Goal: Information Seeking & Learning: Learn about a topic

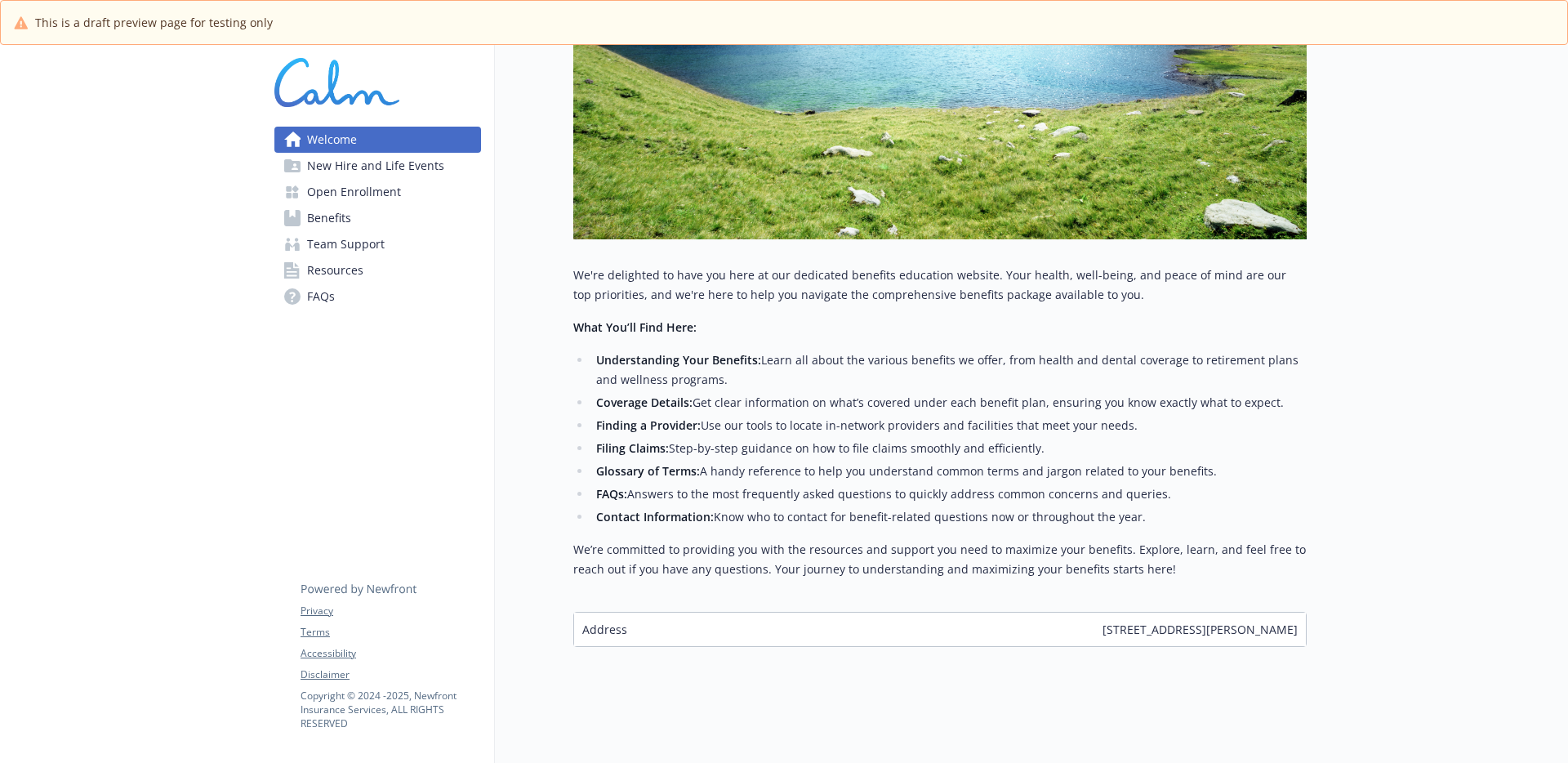
scroll to position [531, 0]
click at [389, 219] on link "Benefits" at bounding box center [377, 218] width 207 height 26
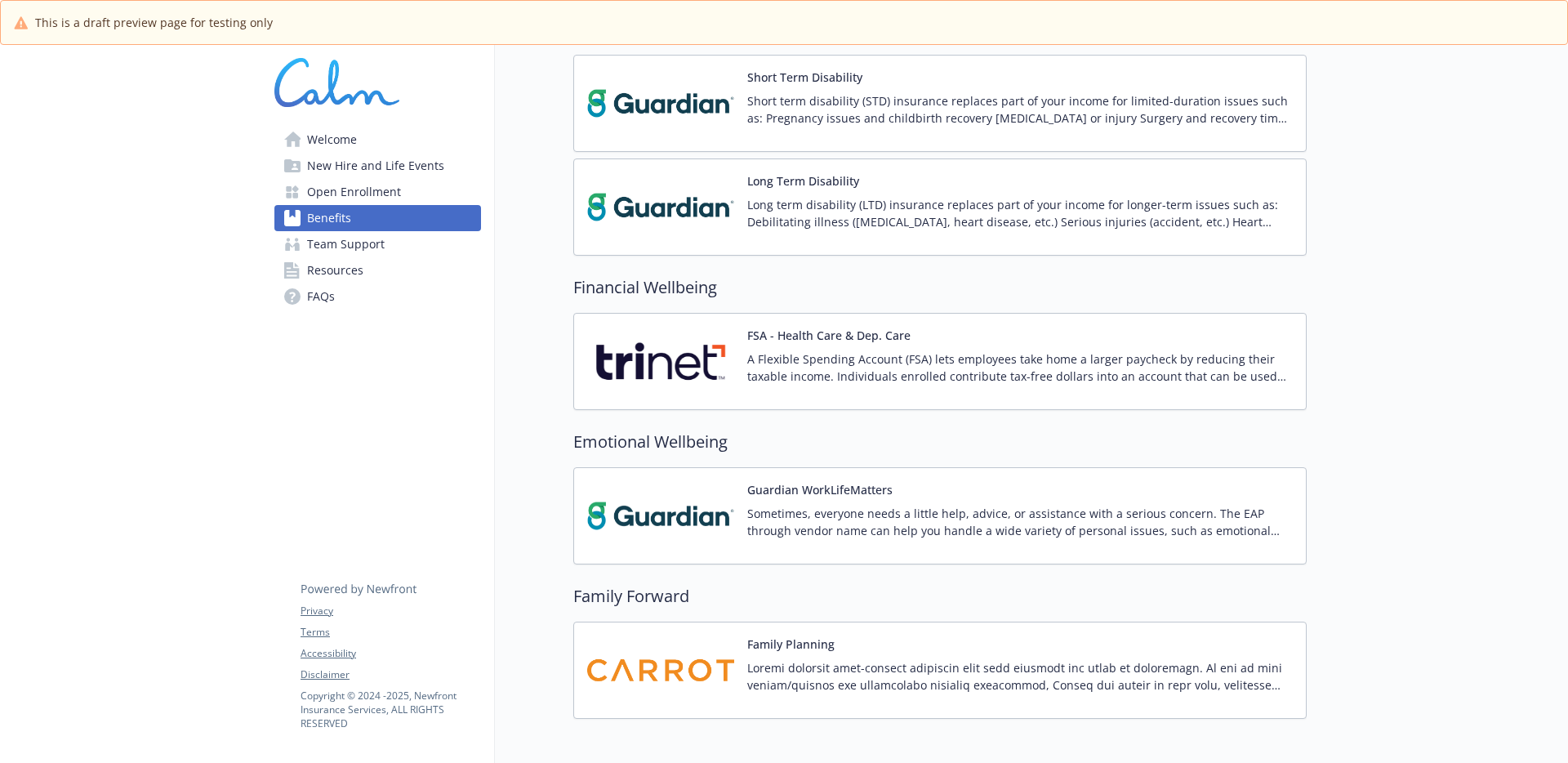
scroll to position [992, 0]
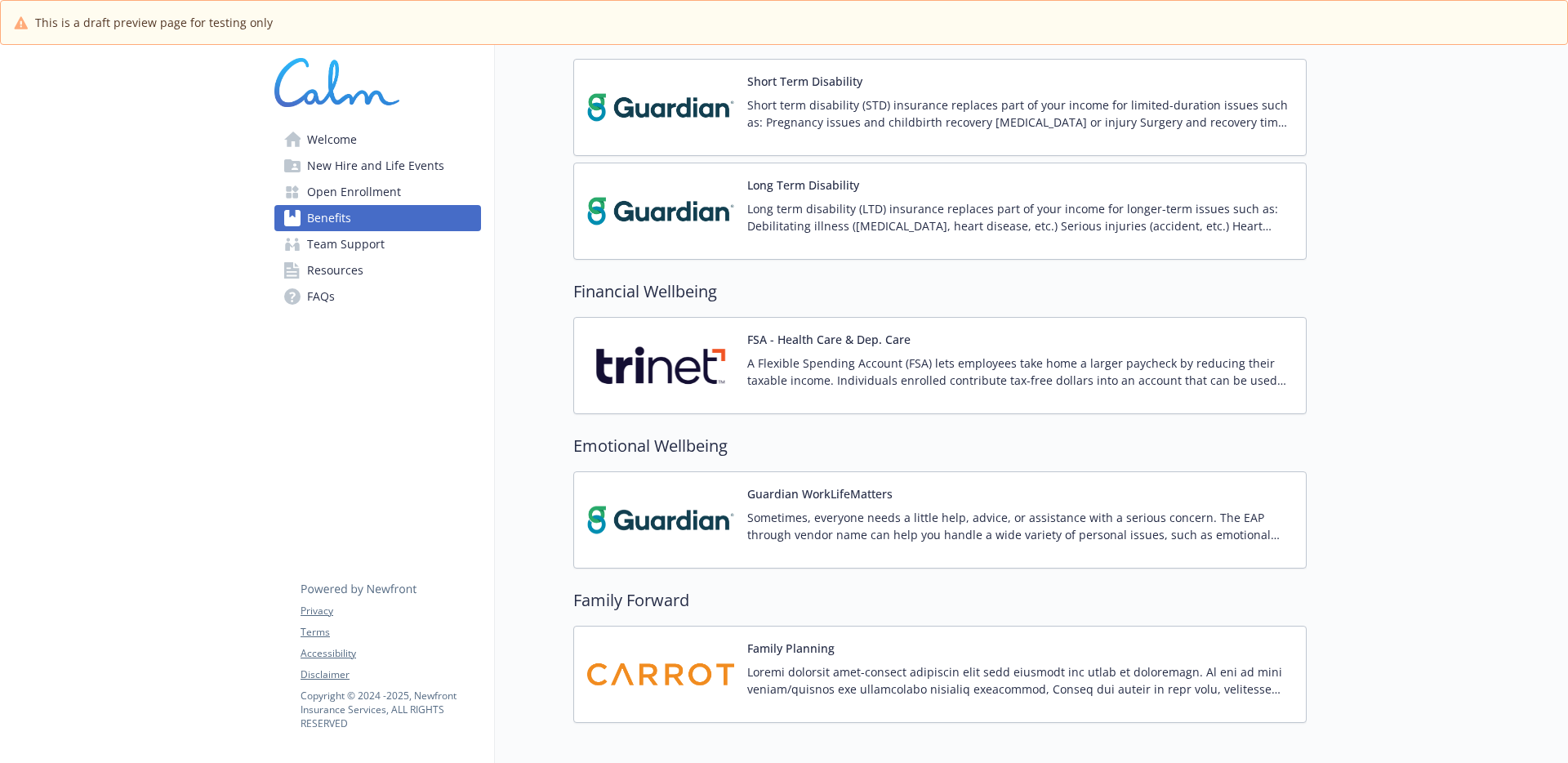
click at [347, 247] on span "Team Support" at bounding box center [346, 244] width 77 height 26
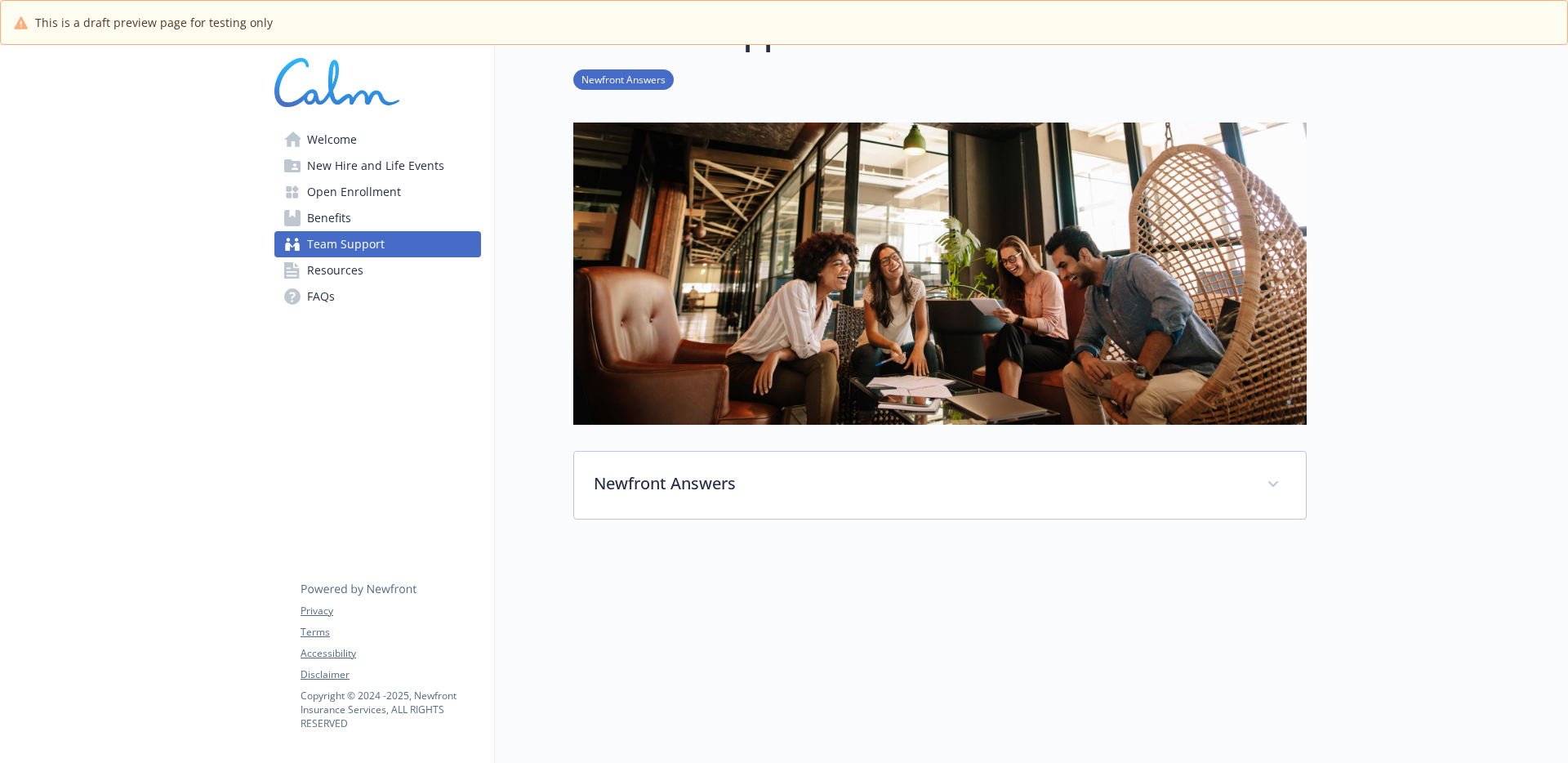
scroll to position [148, 0]
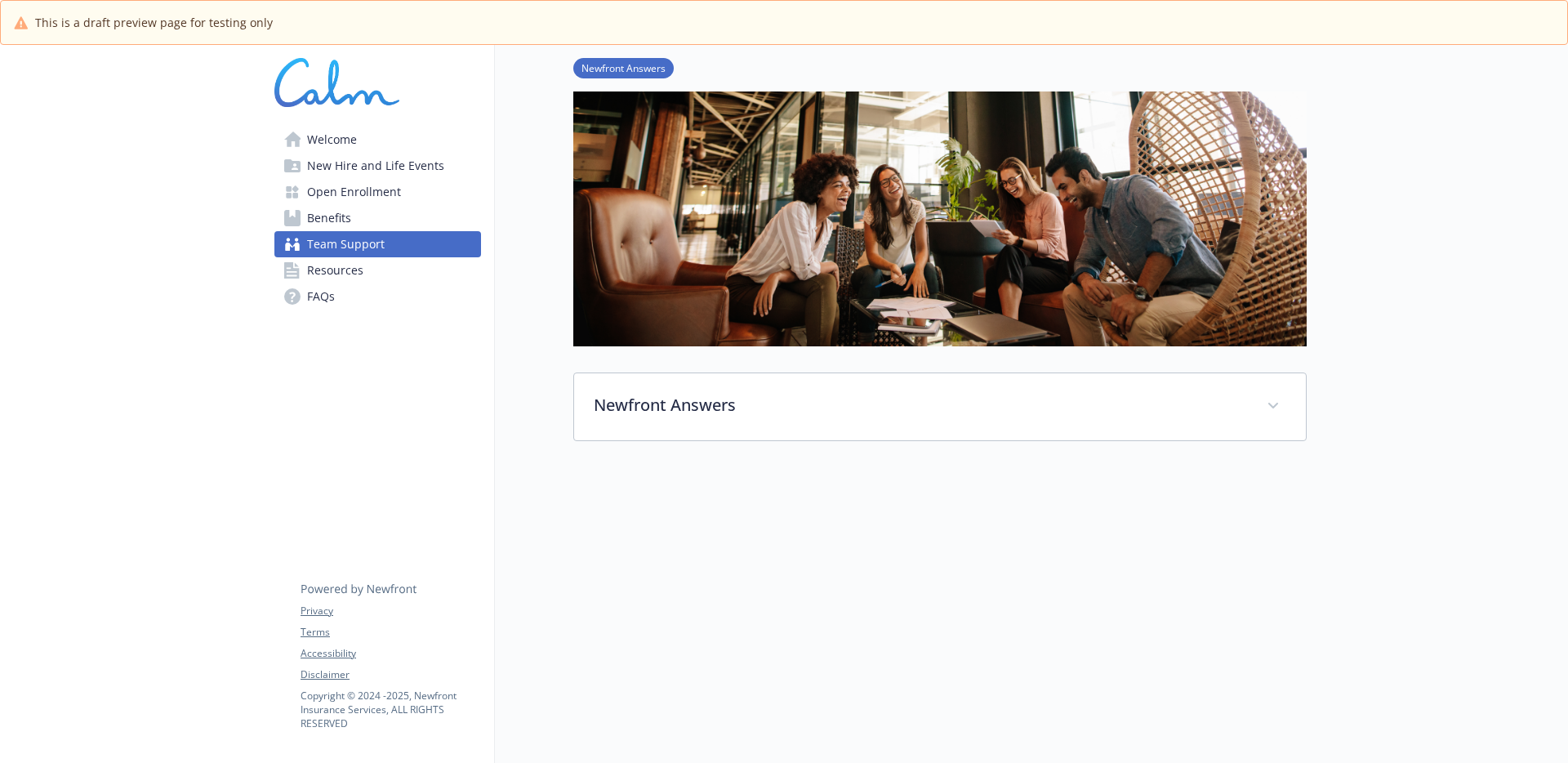
click at [340, 165] on span "New Hire and Life Events" at bounding box center [375, 166] width 137 height 26
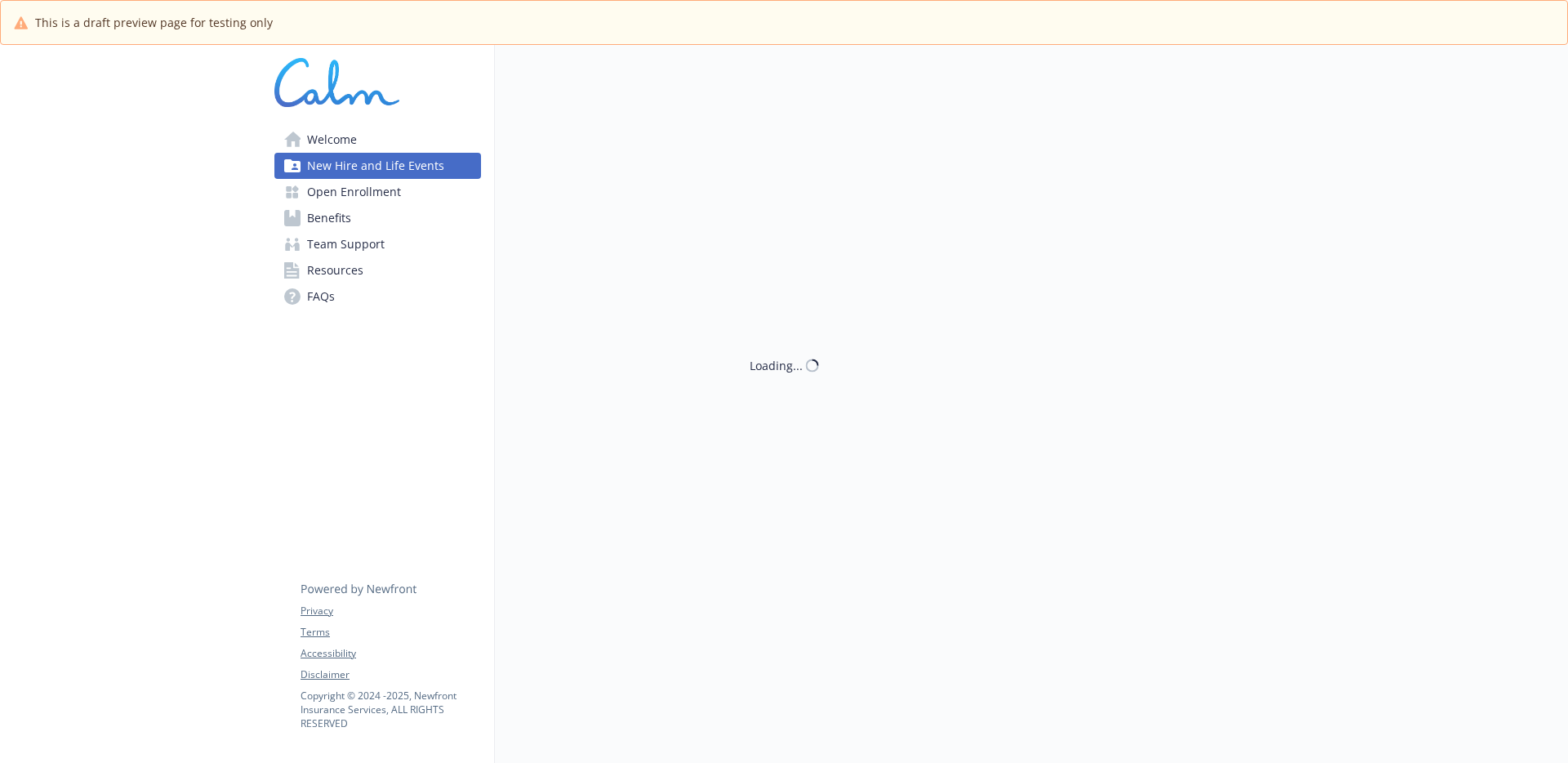
scroll to position [148, 0]
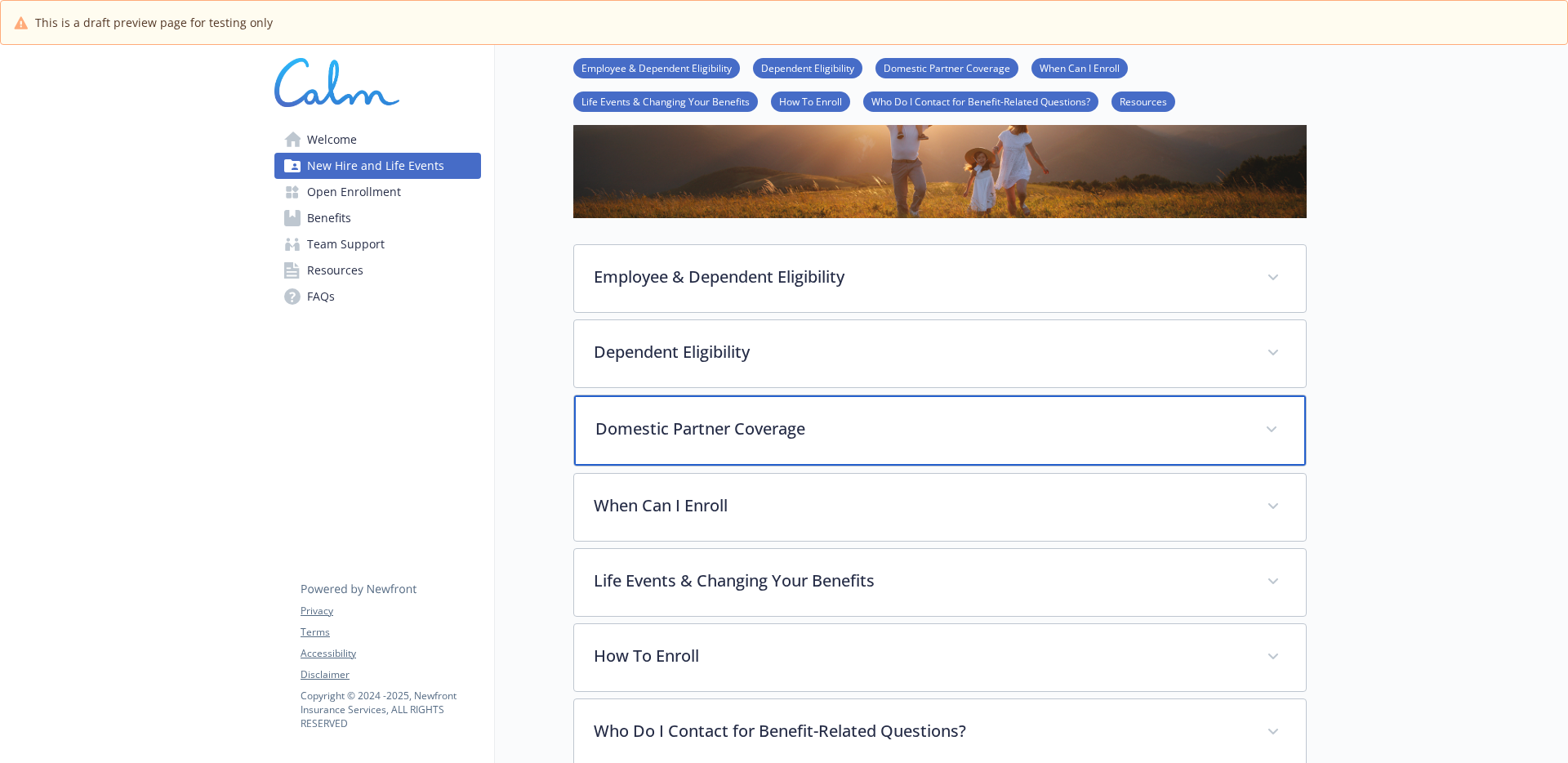
click at [908, 413] on div "Domestic Partner Coverage" at bounding box center [939, 430] width 732 height 71
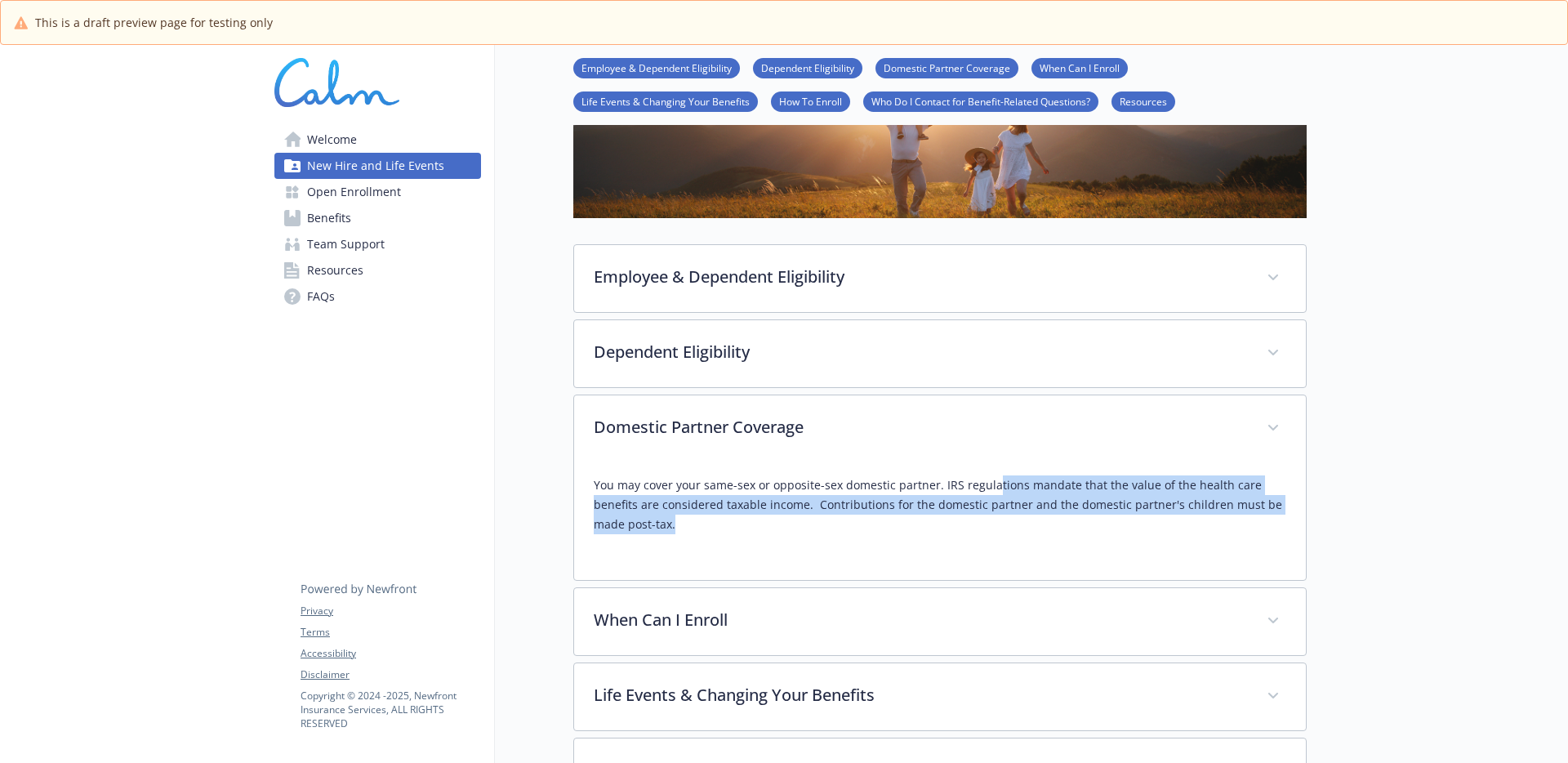
drag, startPoint x: 991, startPoint y: 479, endPoint x: 1024, endPoint y: 518, distance: 51.1
click at [1024, 518] on p "You may cover your same-sex or opposite-sex domestic partner. IRS regulations m…" at bounding box center [939, 505] width 692 height 59
click at [1049, 524] on p "You may cover your same-sex or opposite-sex domestic partner. IRS regulations m…" at bounding box center [939, 505] width 692 height 59
drag, startPoint x: 1051, startPoint y: 513, endPoint x: 1056, endPoint y: 473, distance: 40.3
click at [1056, 473] on div "You may cover your same-sex or opposite-sex domestic partner. IRS regulations m…" at bounding box center [939, 511] width 692 height 98
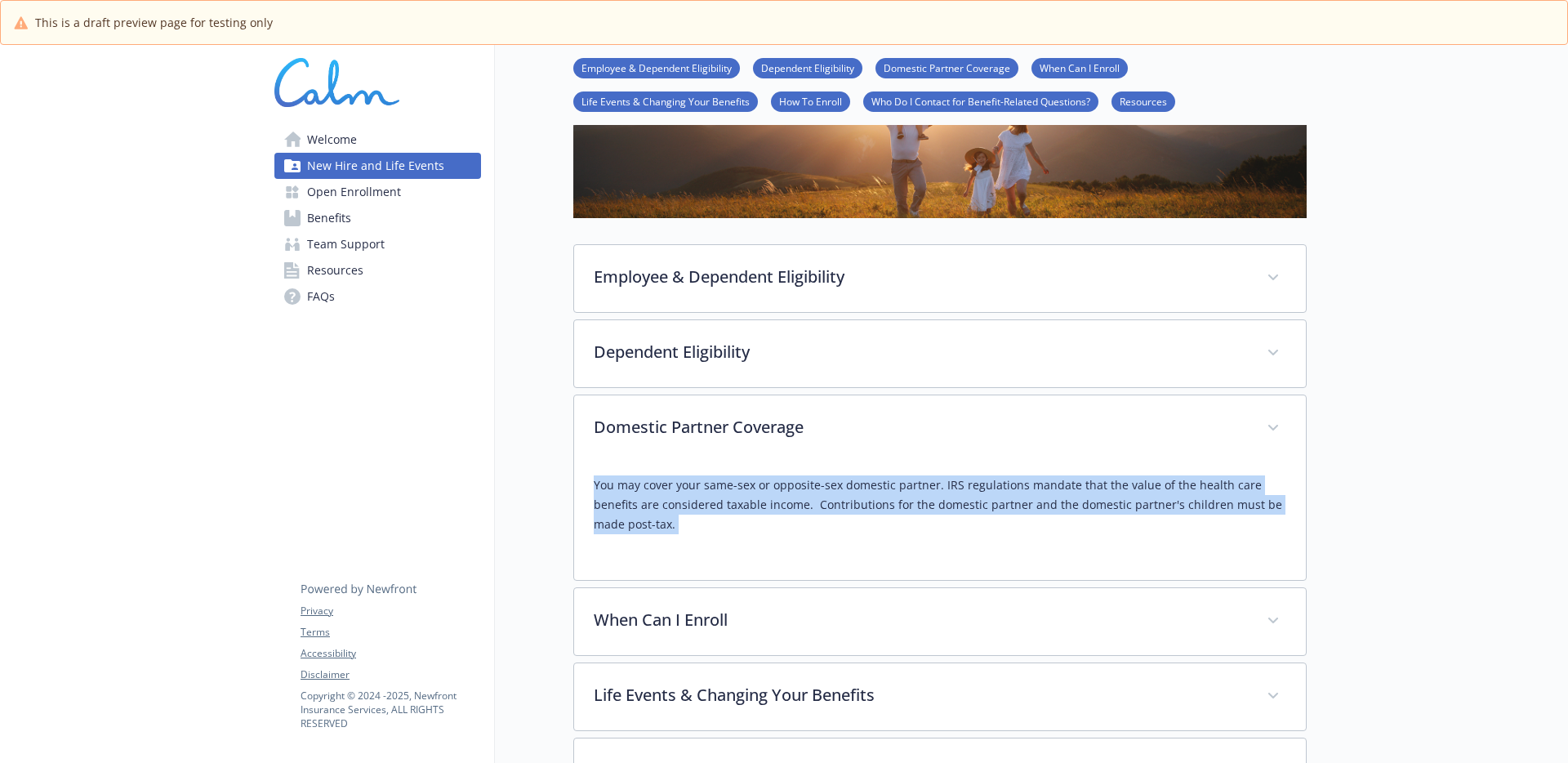
click at [1056, 473] on div "You may cover your same-sex or opposite-sex domestic partner. IRS regulations m…" at bounding box center [939, 511] width 692 height 98
drag, startPoint x: 1056, startPoint y: 473, endPoint x: 1077, endPoint y: 517, distance: 48.8
click at [1077, 517] on div "You may cover your same-sex or opposite-sex domestic partner. IRS regulations m…" at bounding box center [939, 511] width 692 height 98
click at [1077, 519] on p "You may cover your same-sex or opposite-sex domestic partner. IRS regulations m…" at bounding box center [939, 505] width 692 height 59
drag, startPoint x: 1077, startPoint y: 518, endPoint x: 1081, endPoint y: 472, distance: 46.2
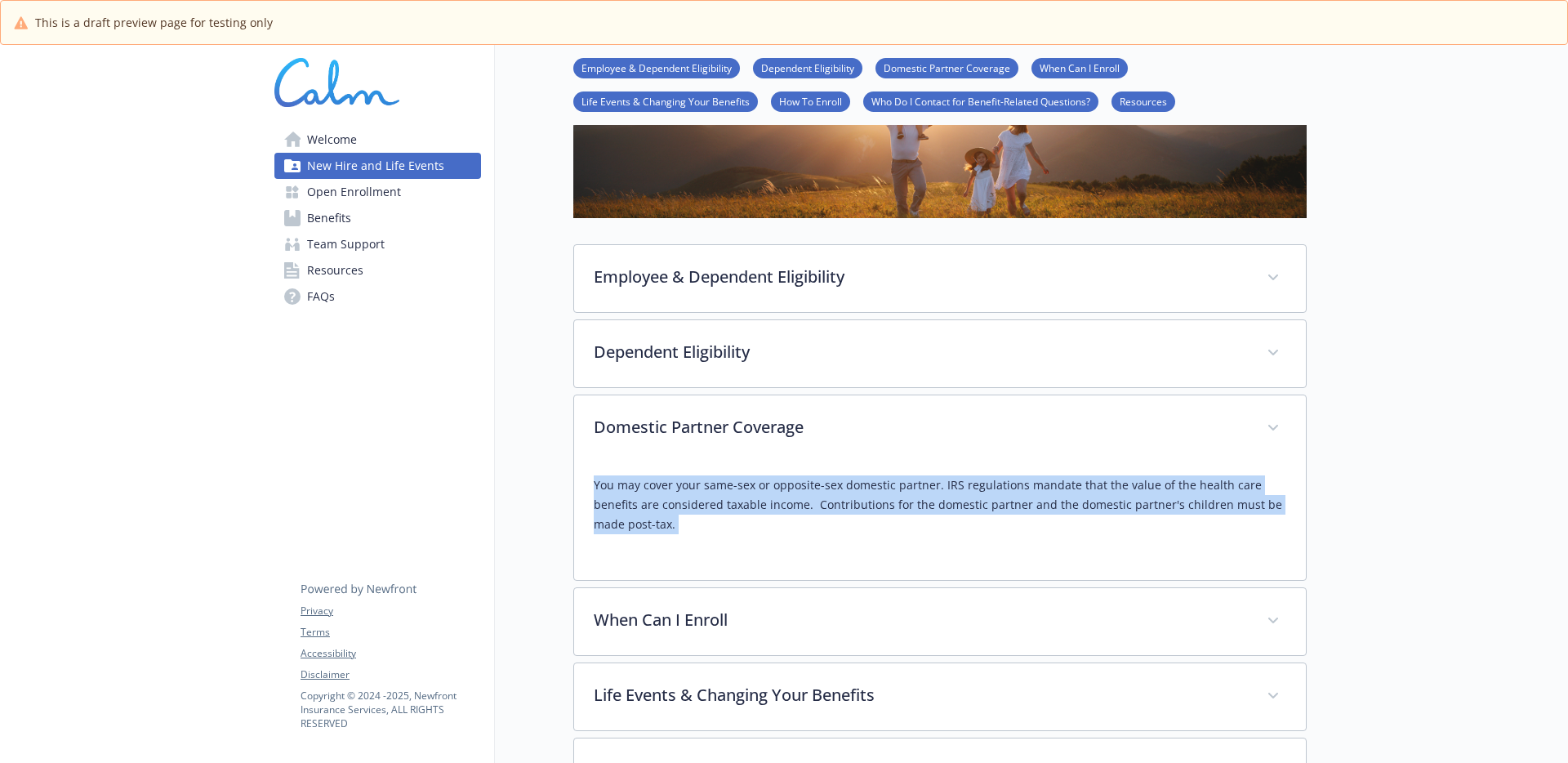
click at [1081, 472] on div "You may cover your same-sex or opposite-sex domestic partner. IRS regulations m…" at bounding box center [939, 511] width 692 height 98
drag, startPoint x: 1081, startPoint y: 472, endPoint x: 1094, endPoint y: 527, distance: 56.5
click at [1095, 526] on div "You may cover your same-sex or opposite-sex domestic partner. IRS regulations m…" at bounding box center [939, 511] width 692 height 98
click at [1094, 527] on p "You may cover your same-sex or opposite-sex domestic partner. IRS regulations m…" at bounding box center [939, 505] width 692 height 59
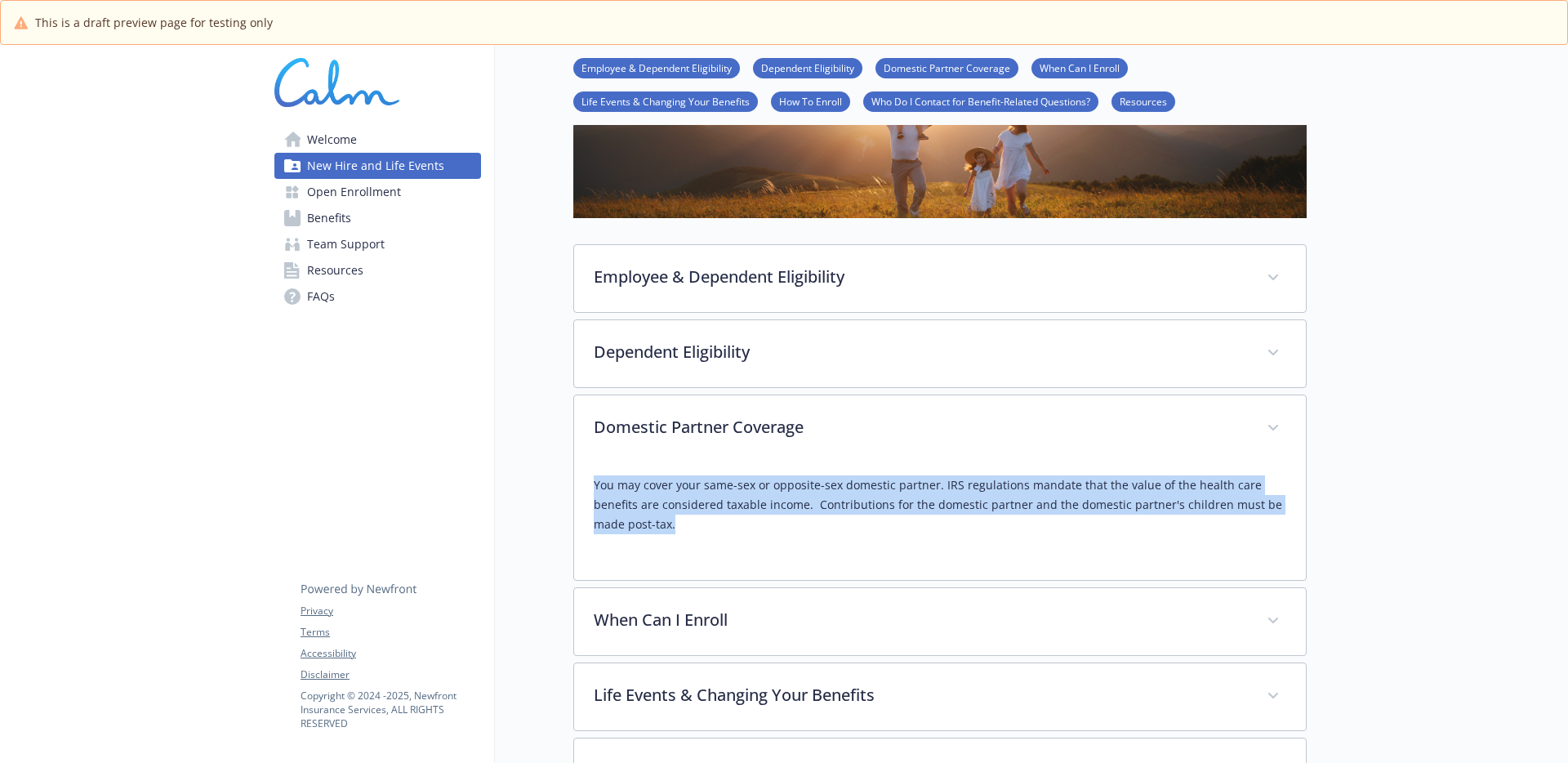
drag, startPoint x: 1096, startPoint y: 467, endPoint x: 1097, endPoint y: 458, distance: 9.1
click at [1097, 458] on div "Domestic Partner Coverage You may cover your same-sex or opposite-sex domestic …" at bounding box center [939, 487] width 733 height 186
drag, startPoint x: 1105, startPoint y: 476, endPoint x: 1129, endPoint y: 540, distance: 68.4
click at [1130, 539] on div "You may cover your same-sex or opposite-sex domestic partner. IRS regulations m…" at bounding box center [939, 511] width 692 height 98
click at [1129, 540] on div "You may cover your same-sex or opposite-sex domestic partner. IRS regulations m…" at bounding box center [939, 511] width 692 height 98
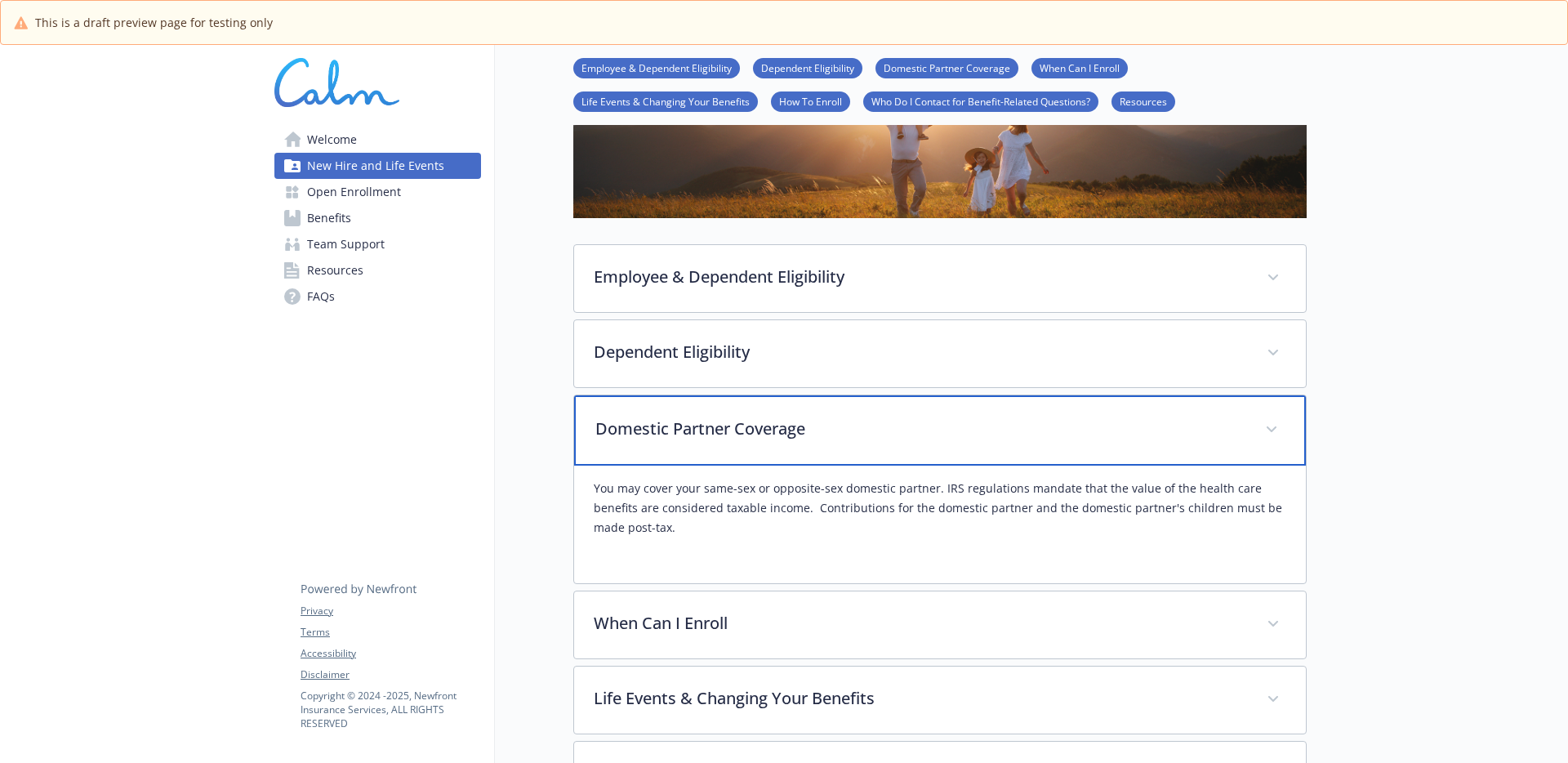
click at [1132, 448] on div "Domestic Partner Coverage" at bounding box center [939, 430] width 732 height 71
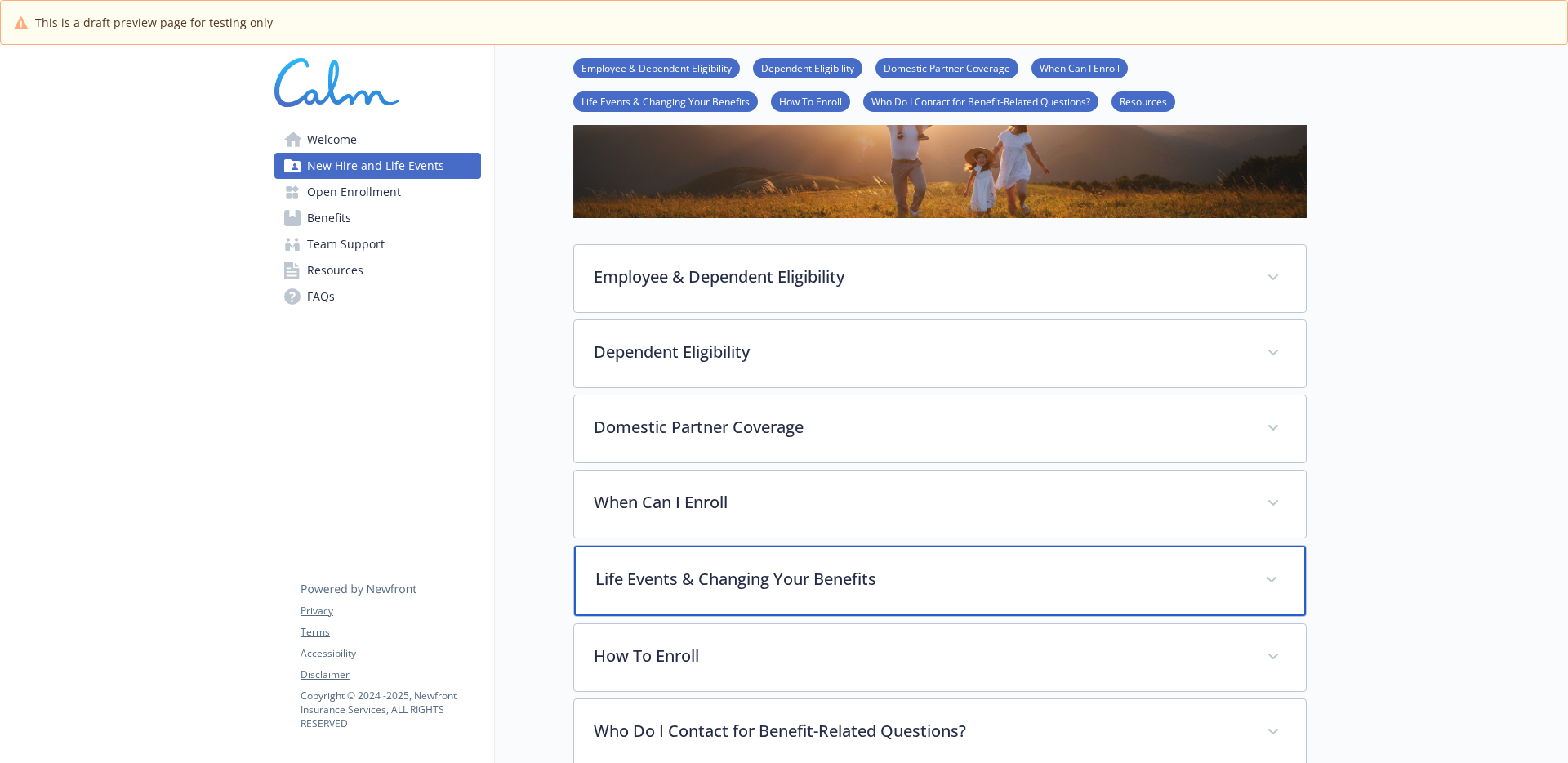
click at [1024, 572] on p "Life Events & Changing Your Benefits" at bounding box center [920, 579] width 650 height 25
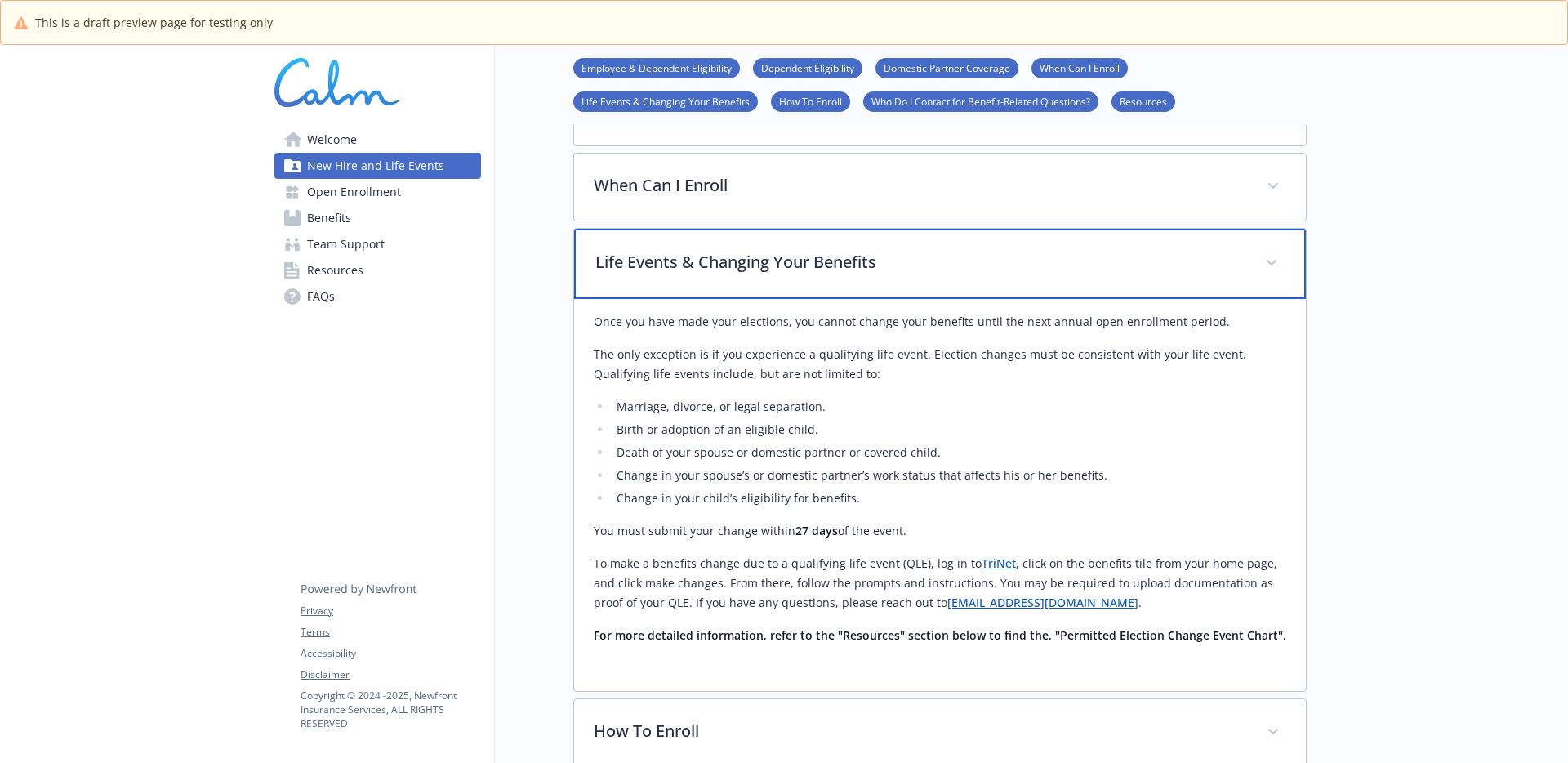
scroll to position [477, 0]
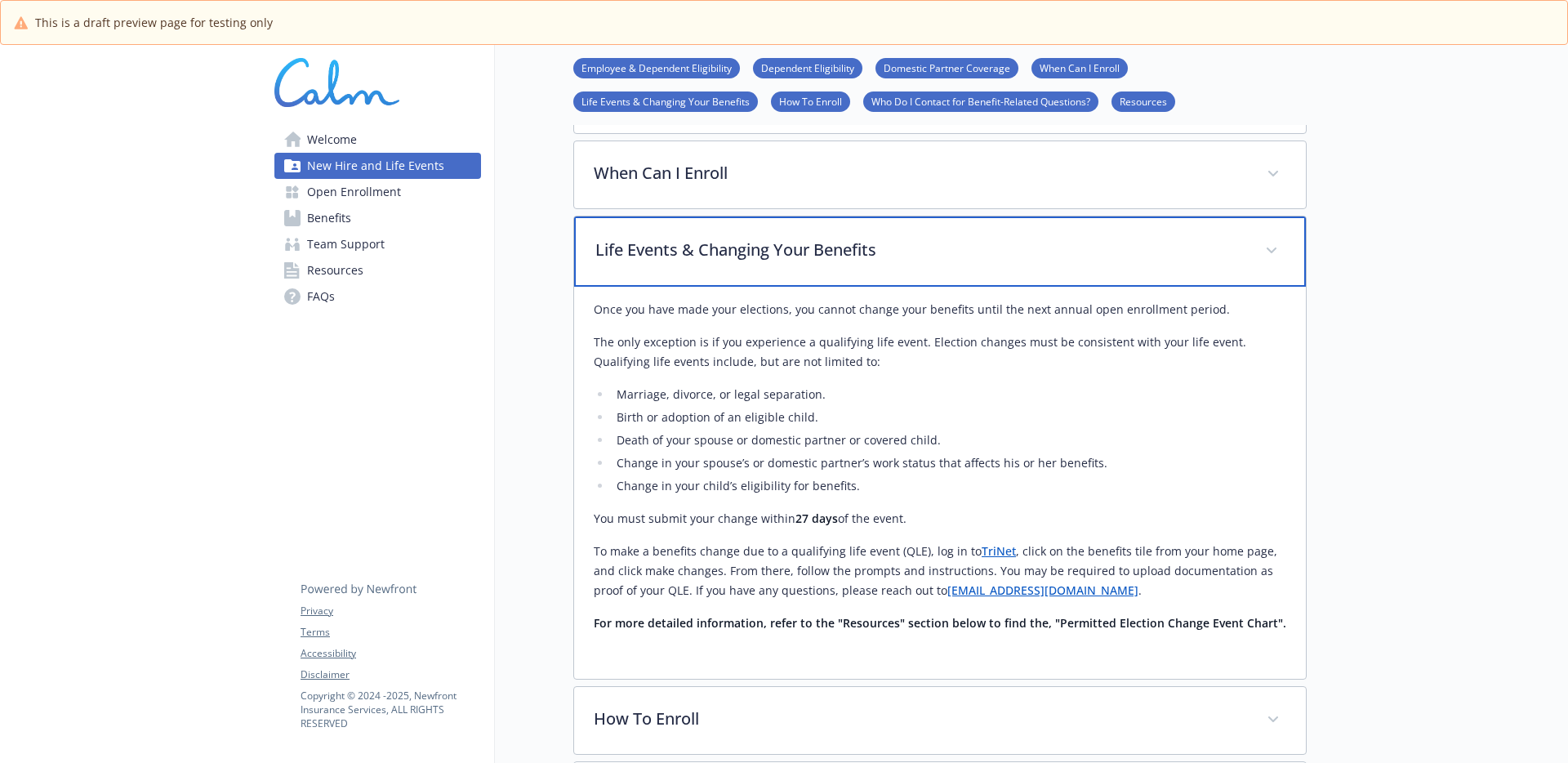
click at [784, 232] on div "Life Events & Changing Your Benefits" at bounding box center [939, 251] width 732 height 71
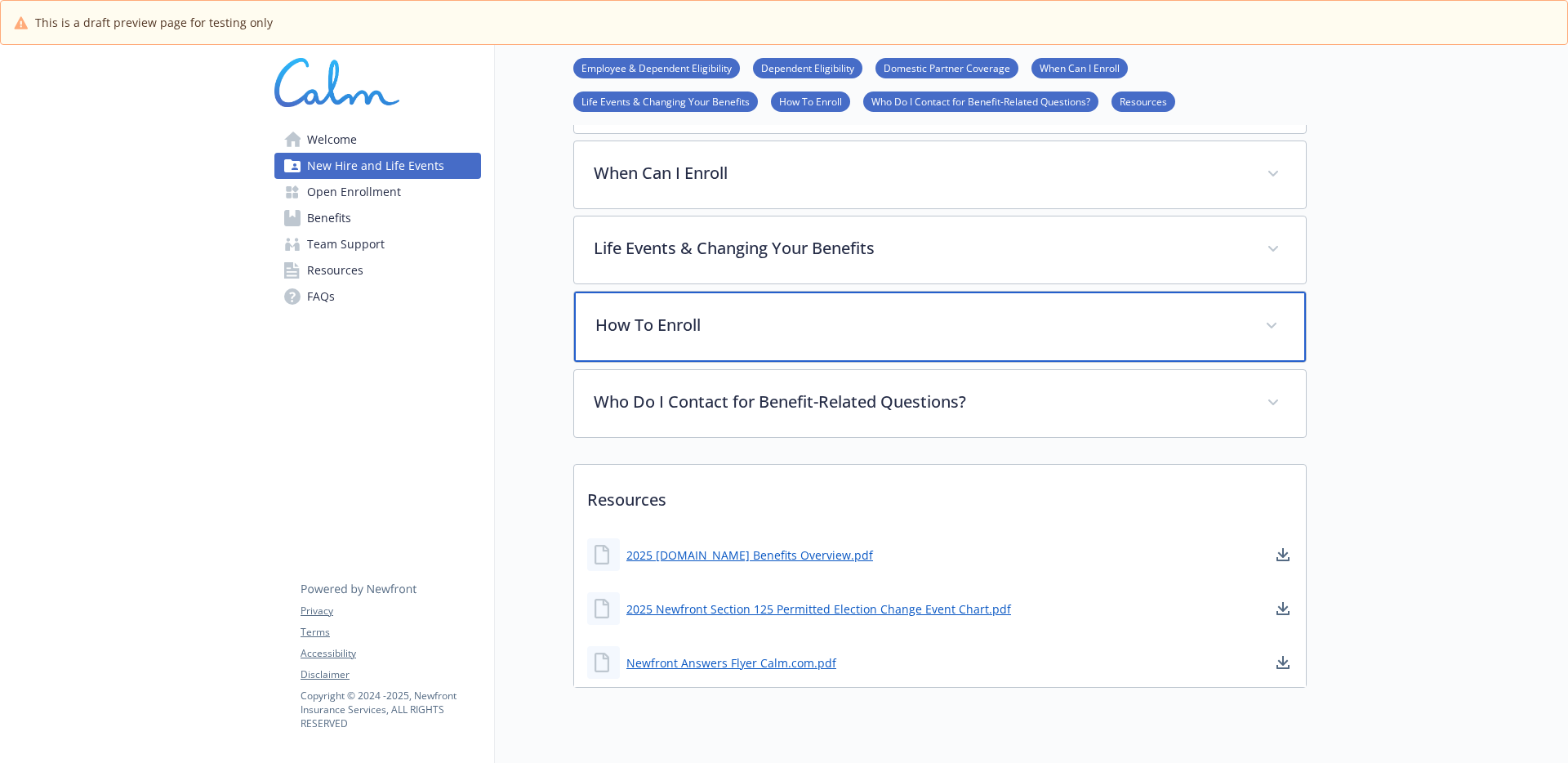
click at [778, 344] on div "How To Enroll" at bounding box center [939, 327] width 732 height 71
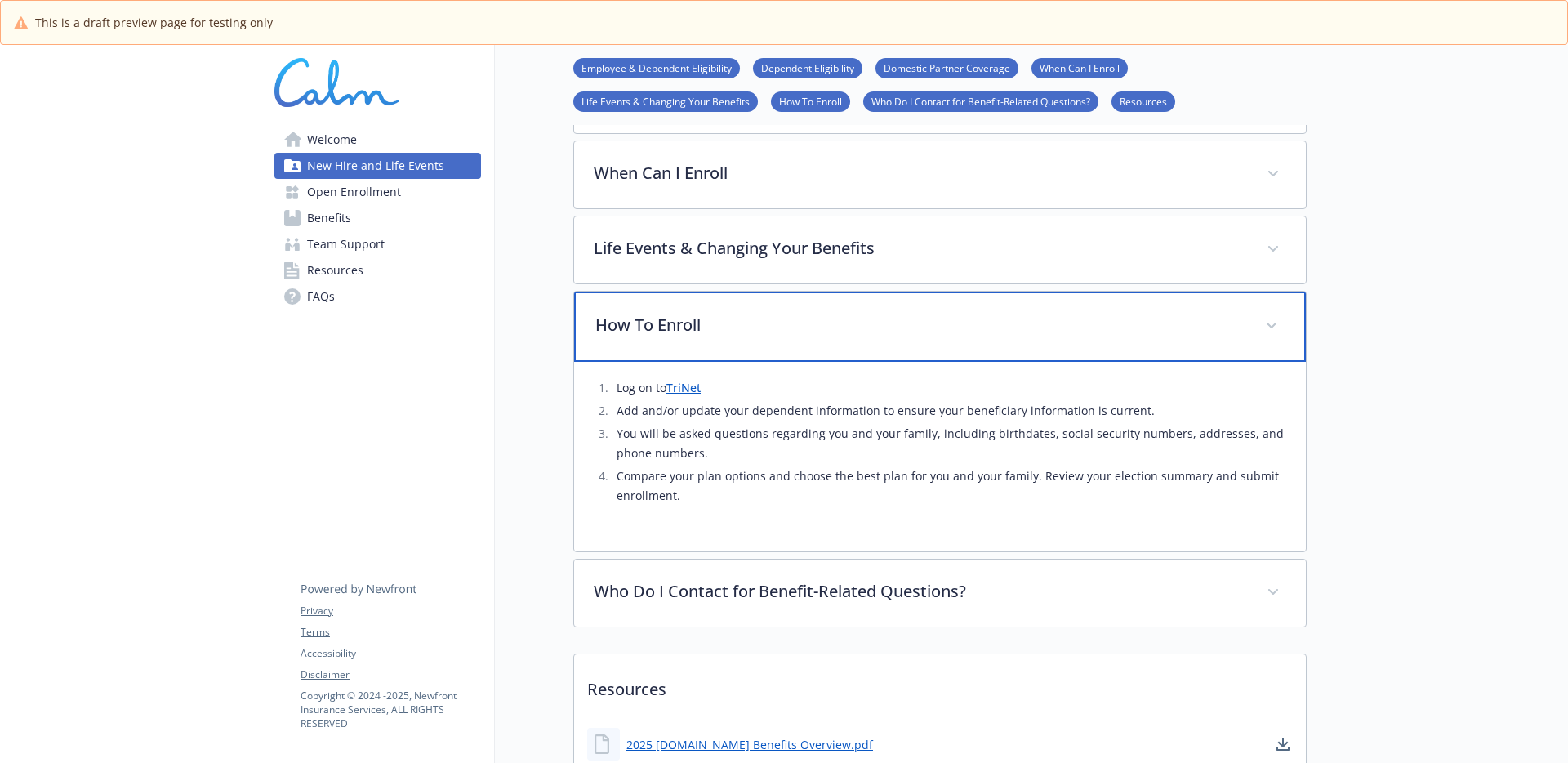
click at [778, 344] on div "How To Enroll" at bounding box center [939, 327] width 732 height 71
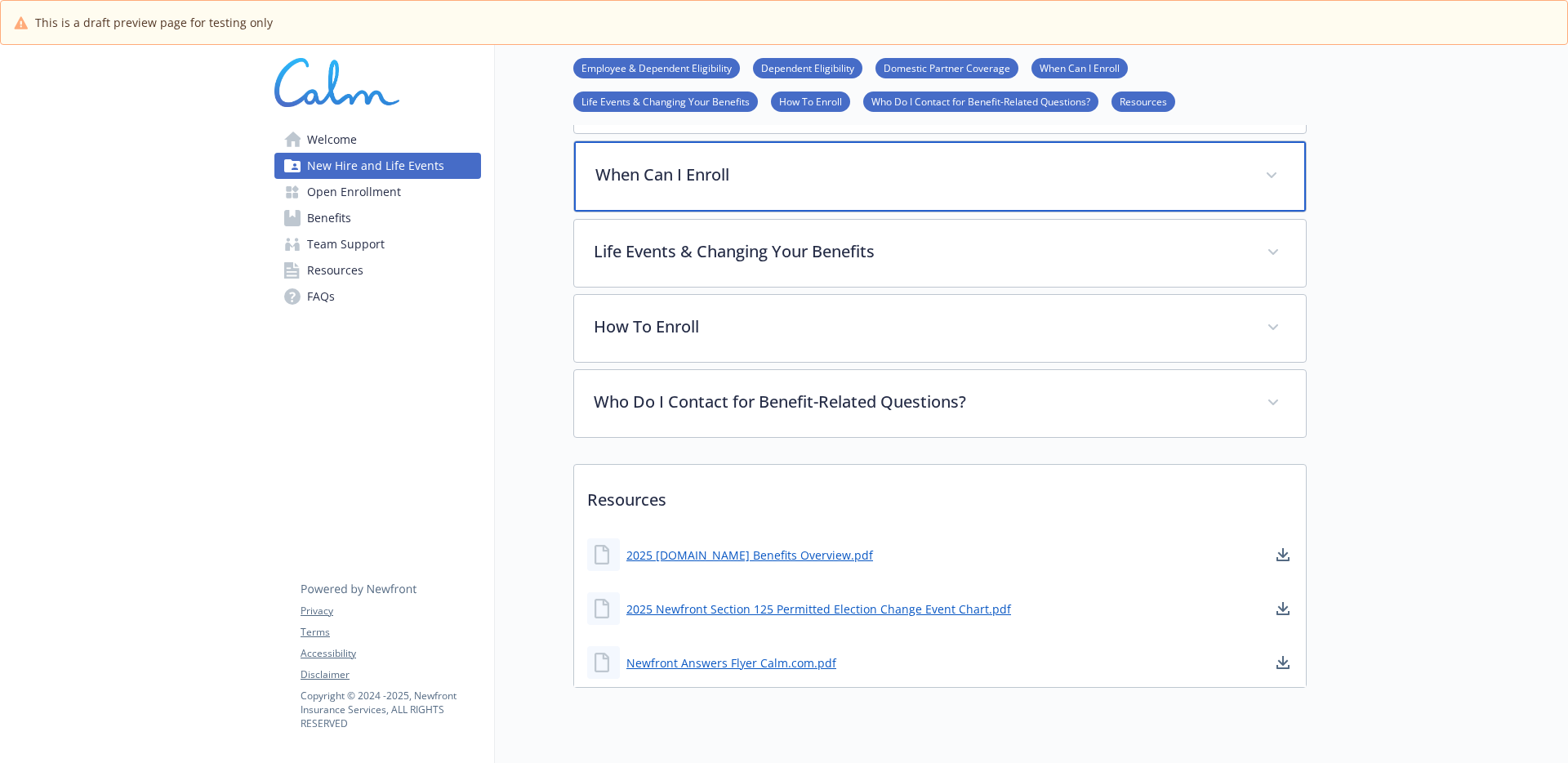
click at [784, 176] on p "When Can I Enroll" at bounding box center [920, 175] width 650 height 25
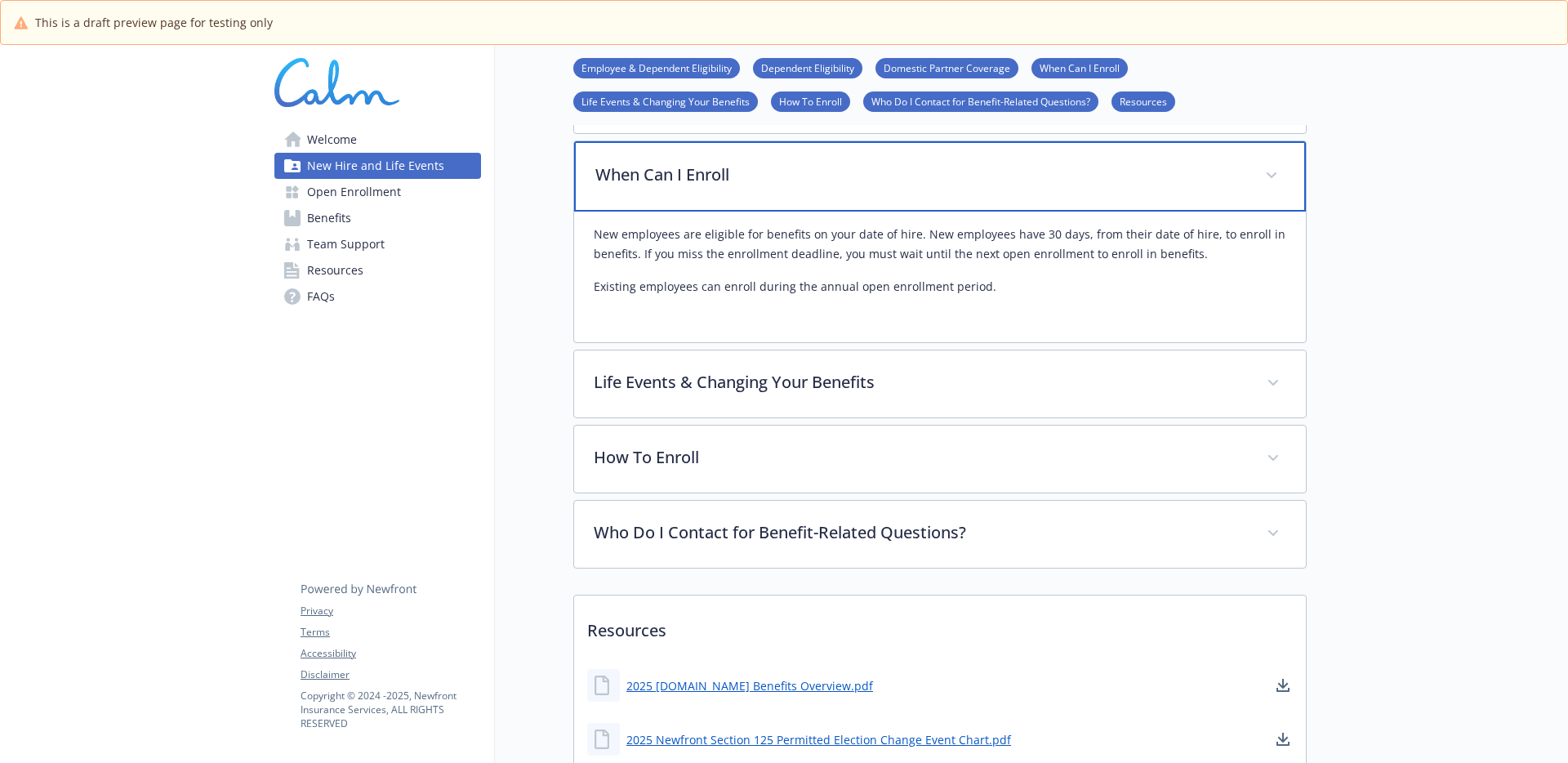
click at [784, 176] on p "When Can I Enroll" at bounding box center [920, 175] width 650 height 25
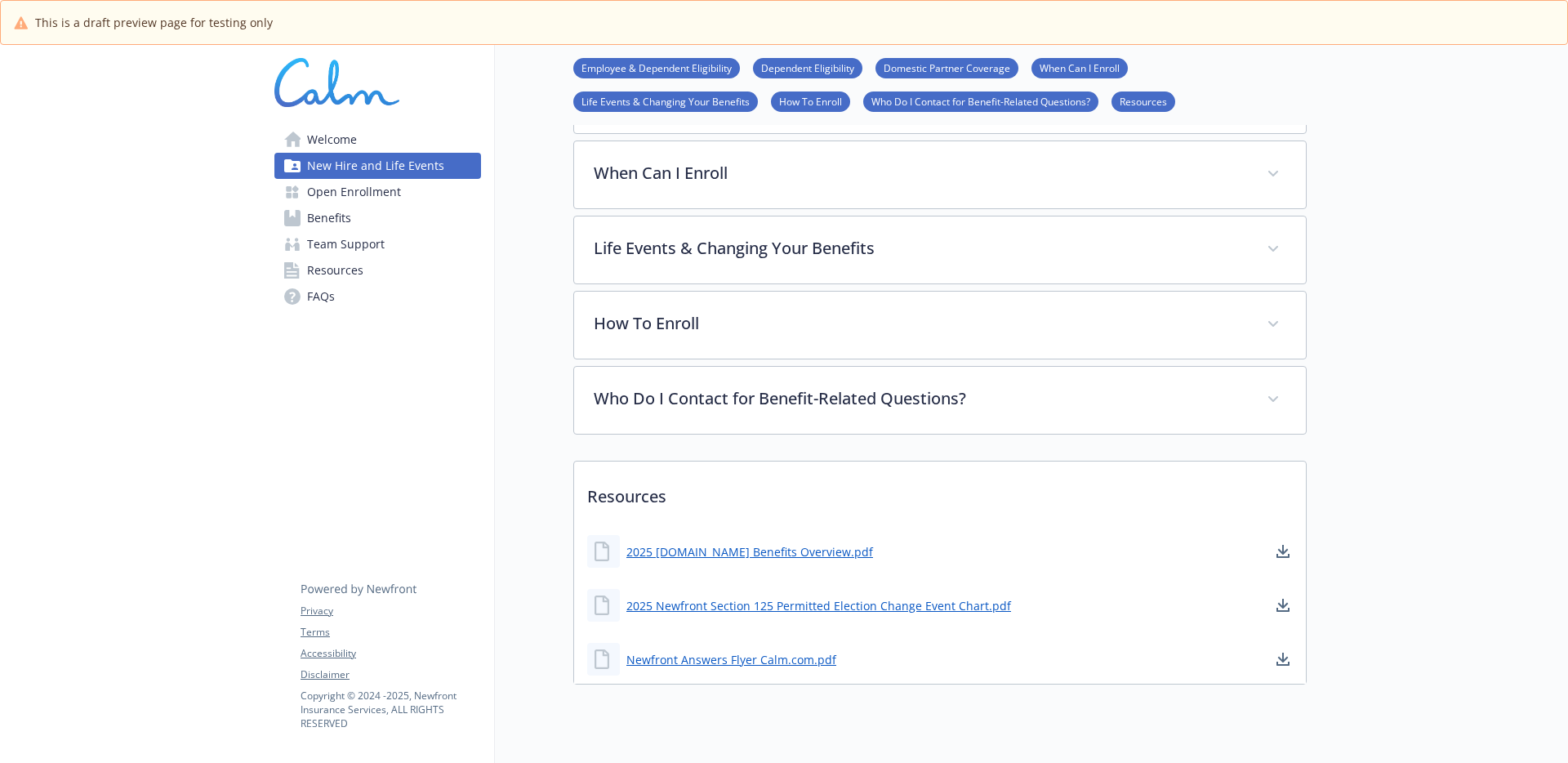
click at [356, 212] on link "Benefits" at bounding box center [377, 218] width 207 height 26
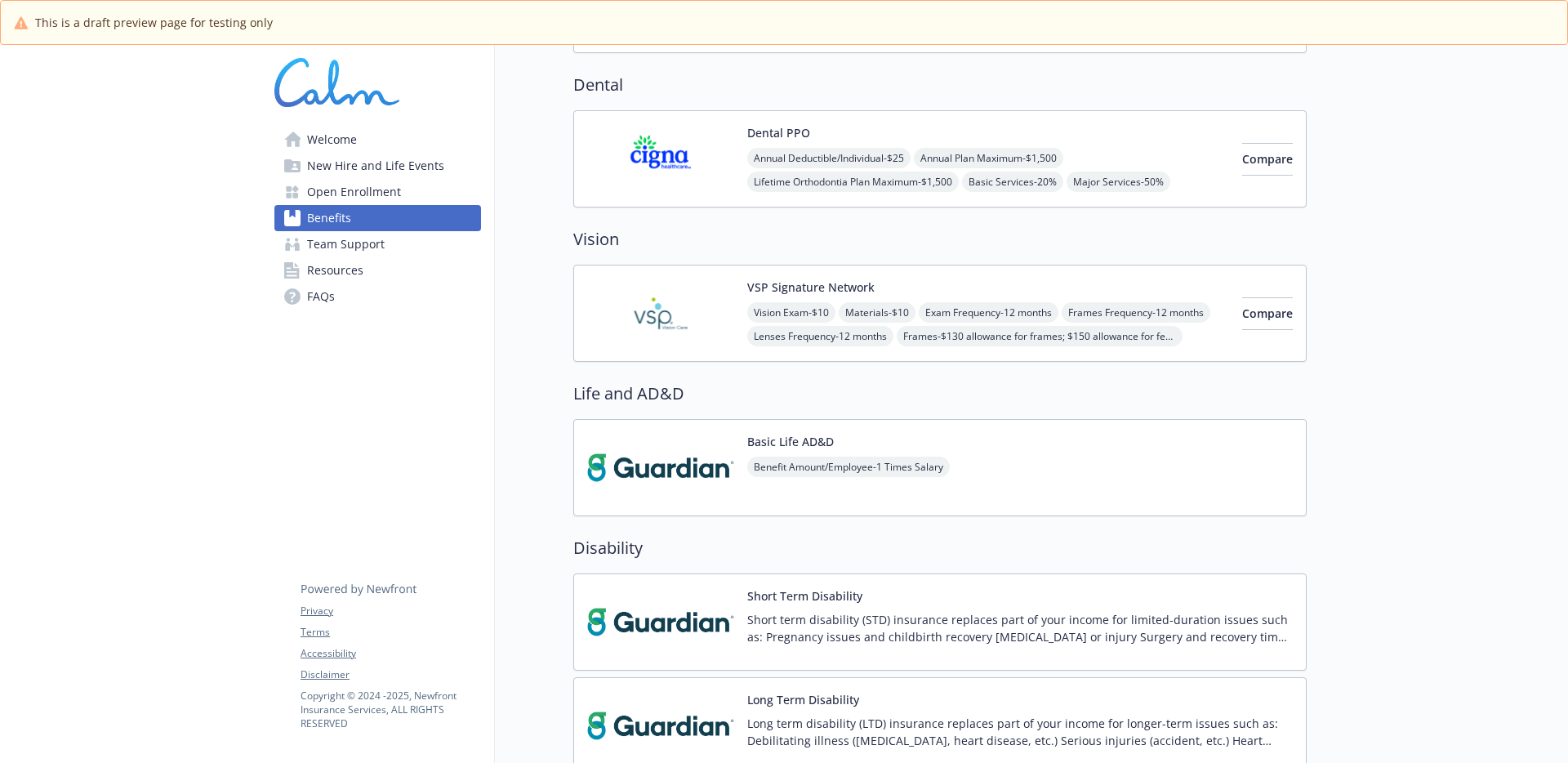
click at [374, 196] on span "Open Enrollment" at bounding box center [354, 192] width 94 height 26
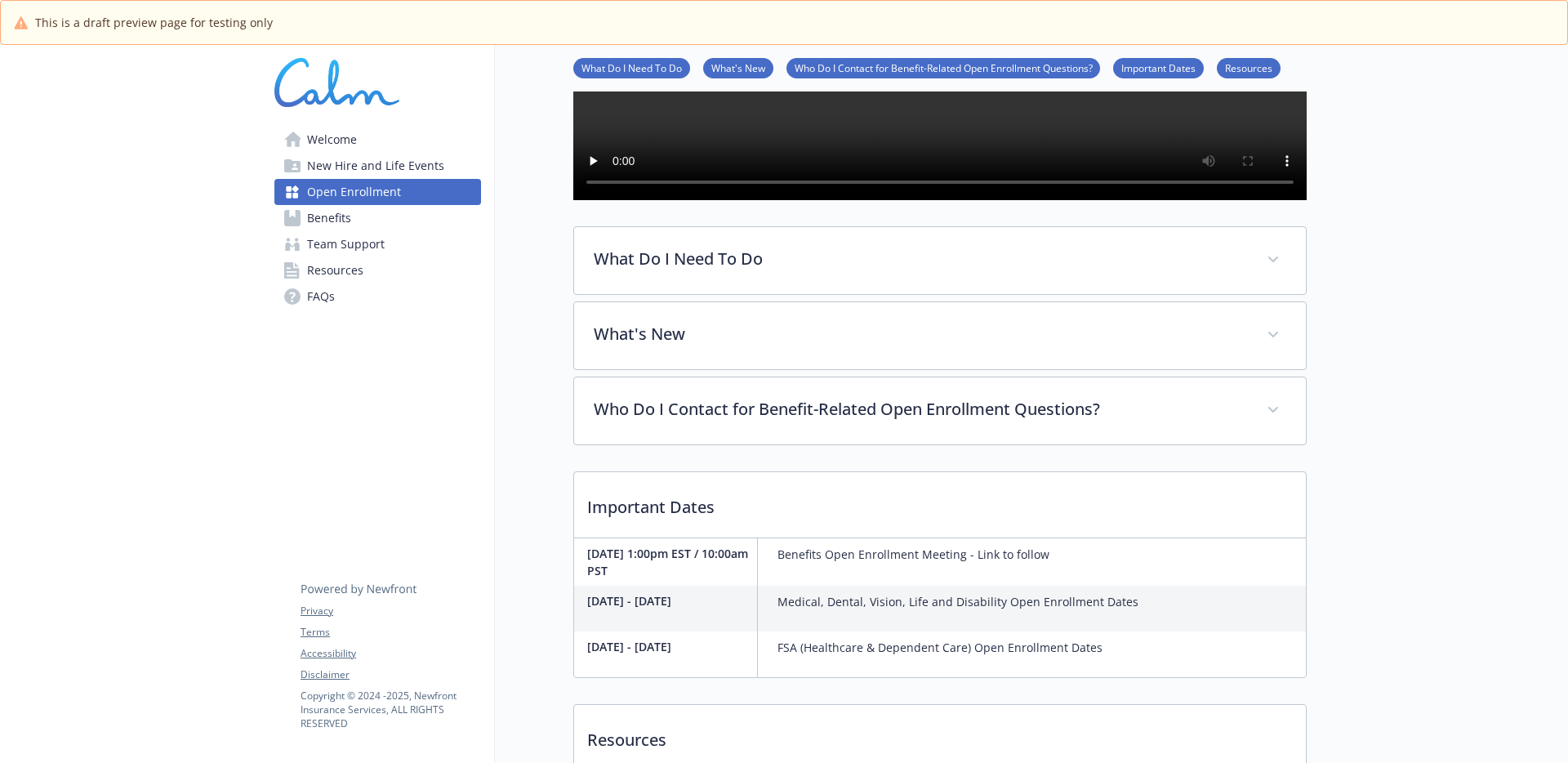
scroll to position [477, 0]
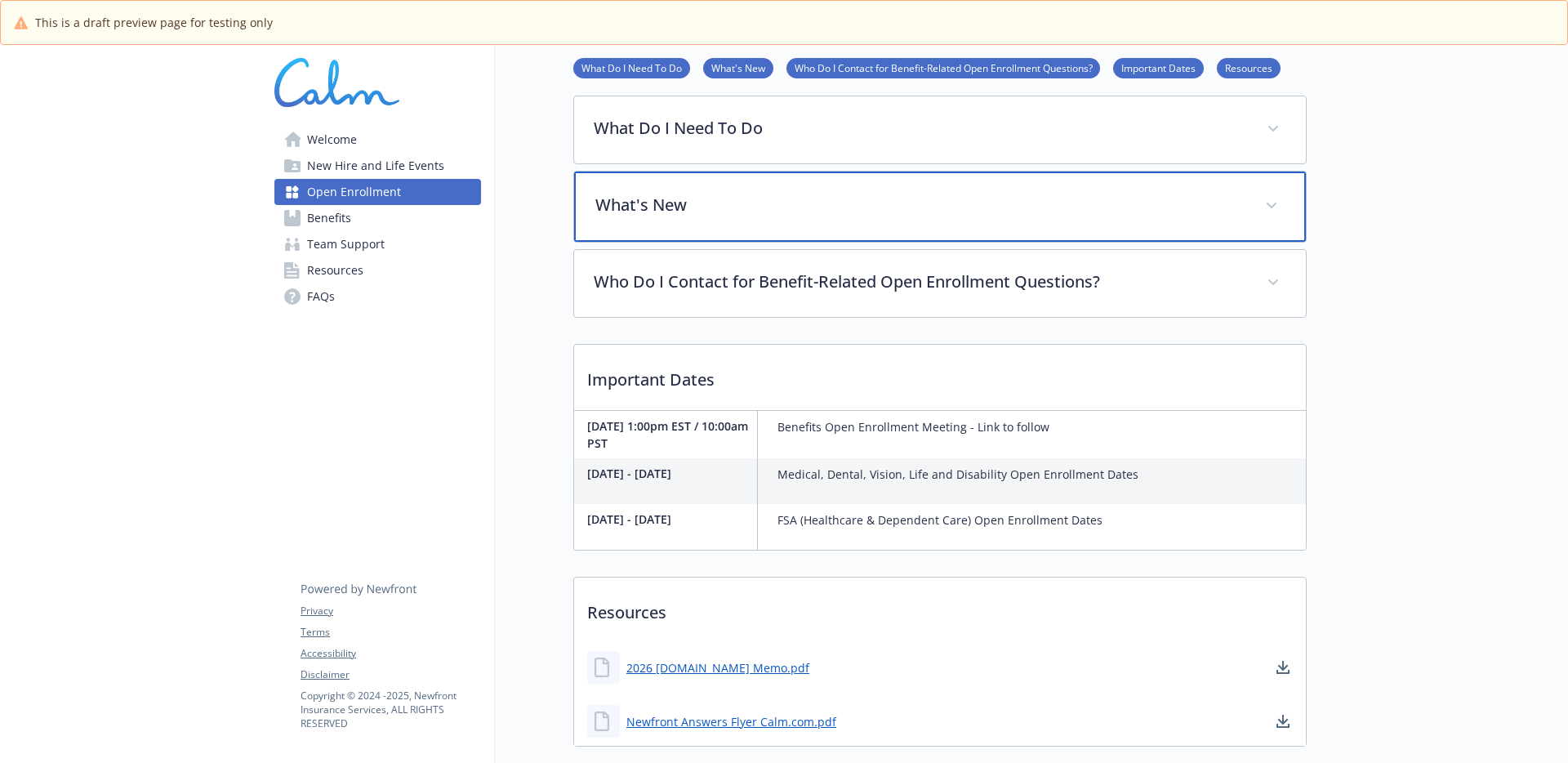
click at [661, 230] on div "What's New" at bounding box center [939, 207] width 732 height 71
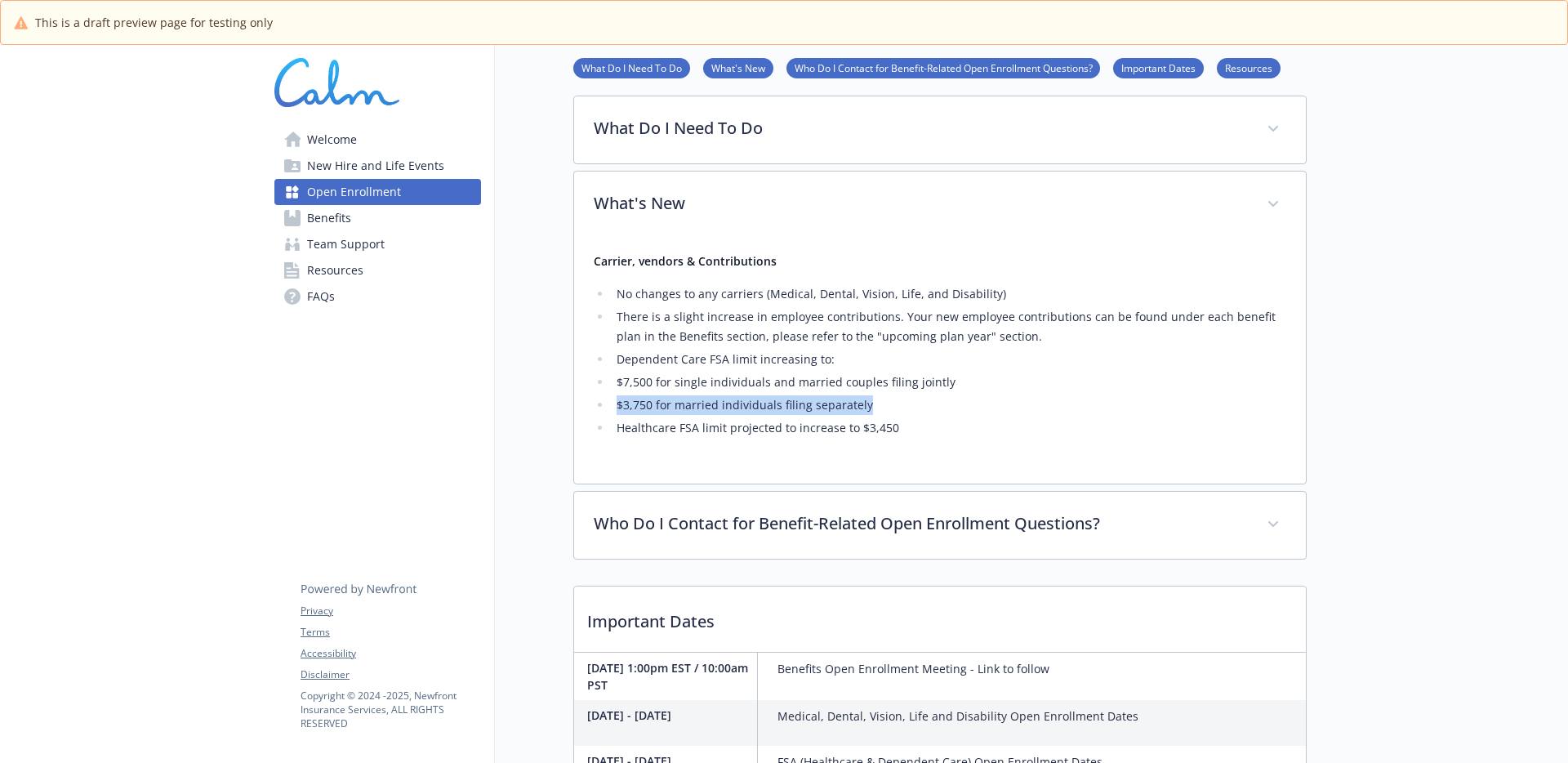
drag, startPoint x: 894, startPoint y: 448, endPoint x: 586, endPoint y: 460, distance: 308.2
click at [586, 460] on div "Carrier, vendors & Contributions No changes to any carriers (Medical, Dental, V…" at bounding box center [939, 361] width 732 height 245
click at [612, 415] on li "$3,750 for married individuals filing separately" at bounding box center [948, 405] width 674 height 20
drag, startPoint x: 609, startPoint y: 448, endPoint x: 987, endPoint y: 455, distance: 378.1
click at [987, 438] on ul "No changes to any carriers (Medical, Dental, Vision, Life, and Disability) ​ Th…" at bounding box center [939, 361] width 692 height 154
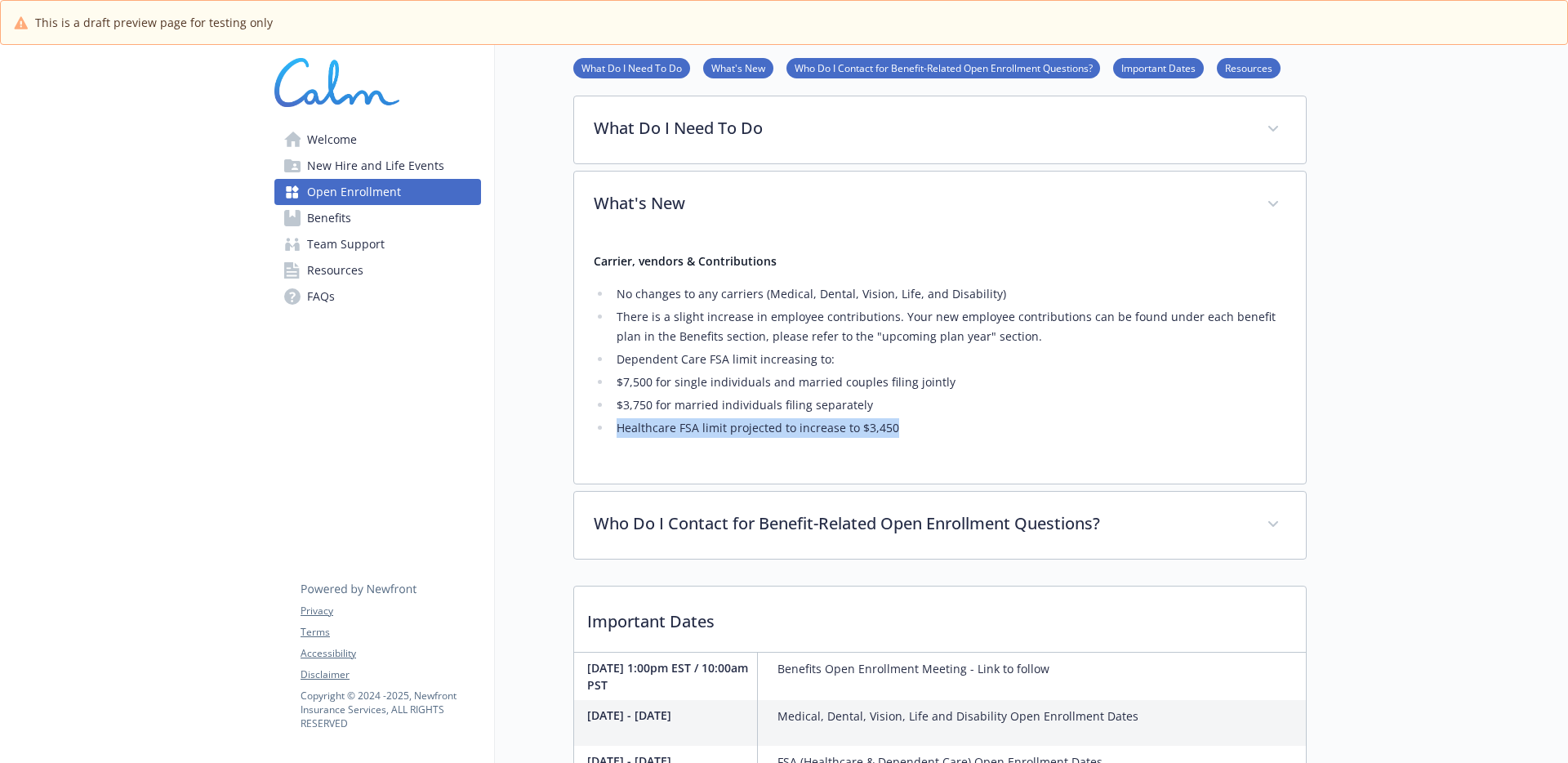
drag, startPoint x: 993, startPoint y: 459, endPoint x: 1003, endPoint y: 476, distance: 19.7
click at [1003, 438] on ul "No changes to any carriers (Medical, Dental, Vision, Life, and Disability) ​ Th…" at bounding box center [939, 361] width 692 height 154
drag, startPoint x: 937, startPoint y: 346, endPoint x: 1009, endPoint y: 385, distance: 81.9
click at [1002, 384] on ul "No changes to any carriers (Medical, Dental, Vision, Life, and Disability) ​ Th…" at bounding box center [939, 361] width 692 height 154
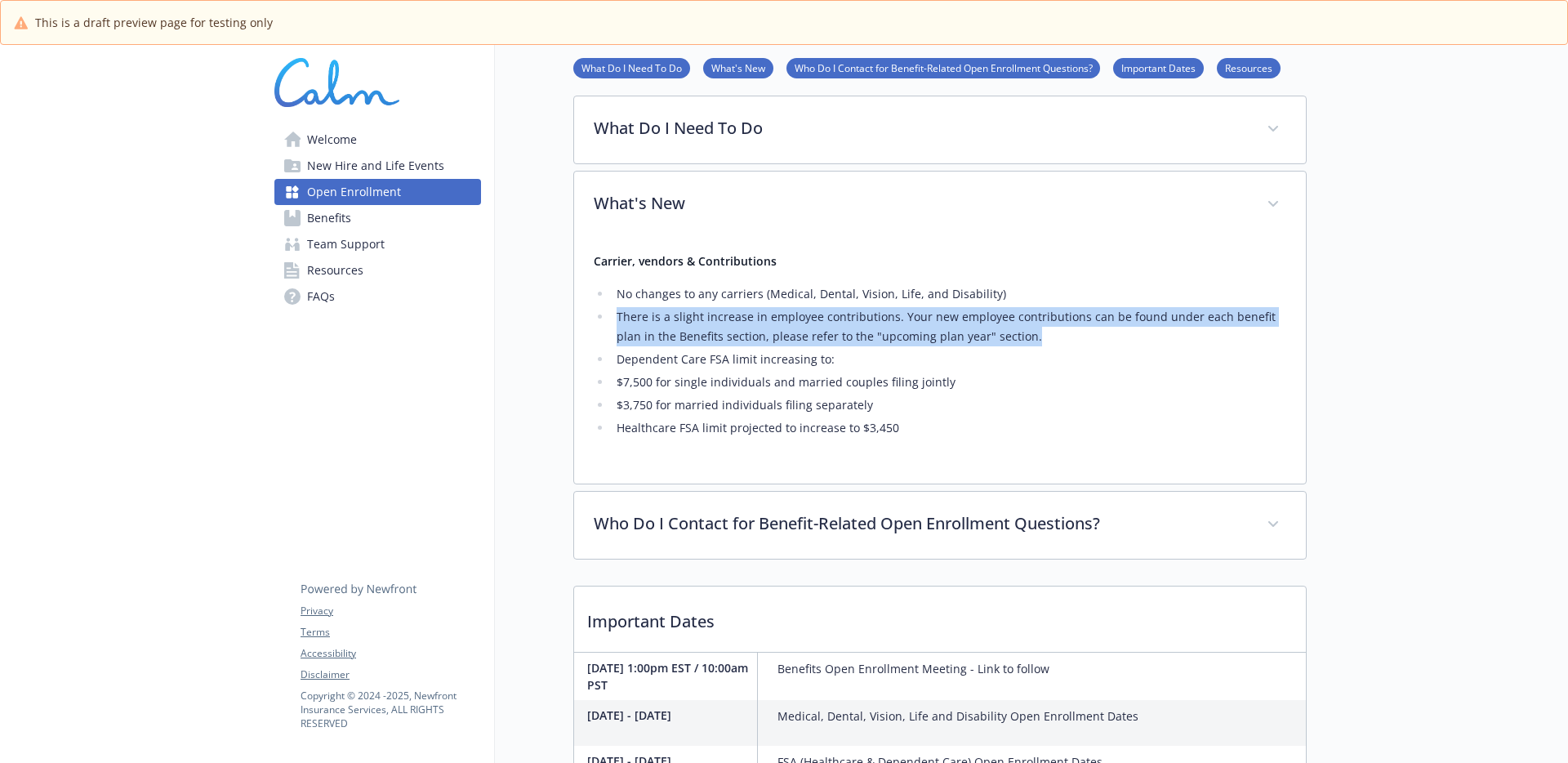
drag, startPoint x: 1009, startPoint y: 385, endPoint x: 1019, endPoint y: 348, distance: 38.3
click at [1019, 348] on ul "No changes to any carriers (Medical, Dental, Vision, Life, and Disability) ​ Th…" at bounding box center [939, 361] width 692 height 154
click at [1040, 304] on li "No changes to any carriers (Medical, Dental, Vision, Life, and Disability) ​" at bounding box center [948, 294] width 674 height 20
drag, startPoint x: 1040, startPoint y: 342, endPoint x: 1058, endPoint y: 380, distance: 42.0
click at [1058, 380] on ul "No changes to any carriers (Medical, Dental, Vision, Life, and Disability) ​ Th…" at bounding box center [939, 361] width 692 height 154
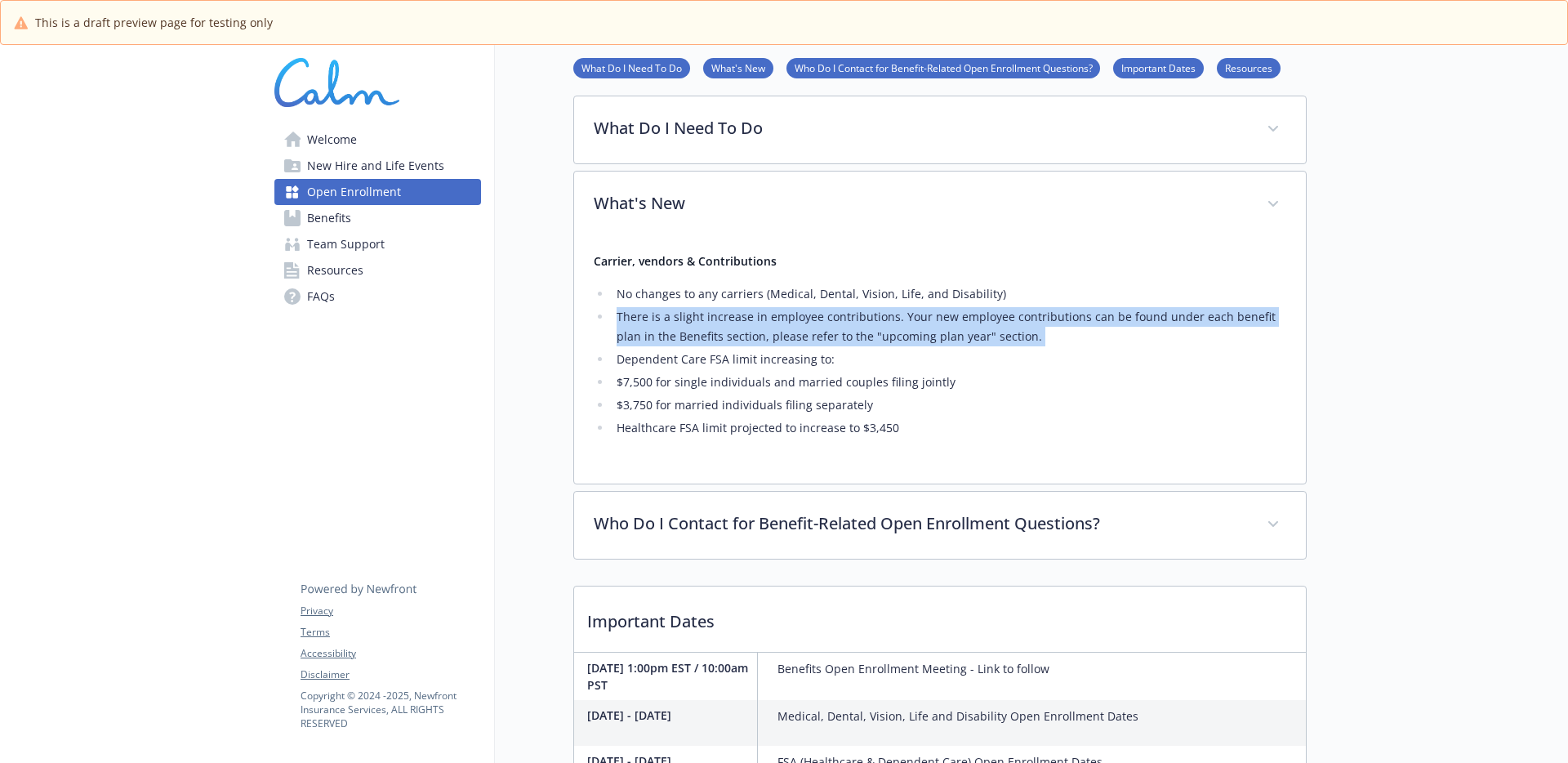
click at [1059, 347] on li "There is a slight increase in employee contributions. Your new employee contrib…" at bounding box center [948, 326] width 674 height 39
drag, startPoint x: 1059, startPoint y: 381, endPoint x: 1071, endPoint y: 333, distance: 49.5
click at [1071, 333] on ul "No changes to any carriers (Medical, Dental, Vision, Life, and Disability) ​ Th…" at bounding box center [939, 361] width 692 height 154
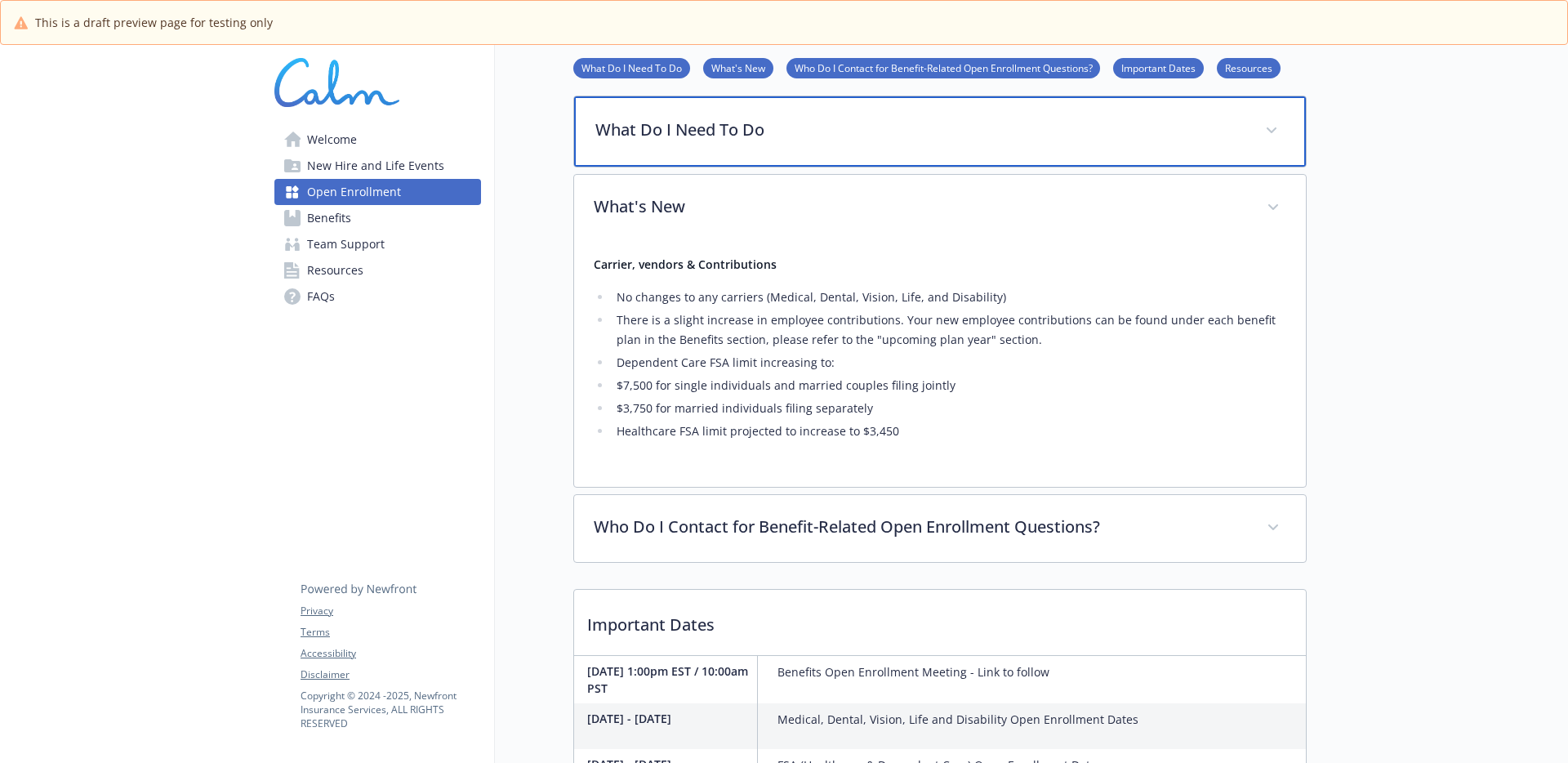
click at [894, 145] on div "What Do I Need To Do" at bounding box center [939, 131] width 732 height 71
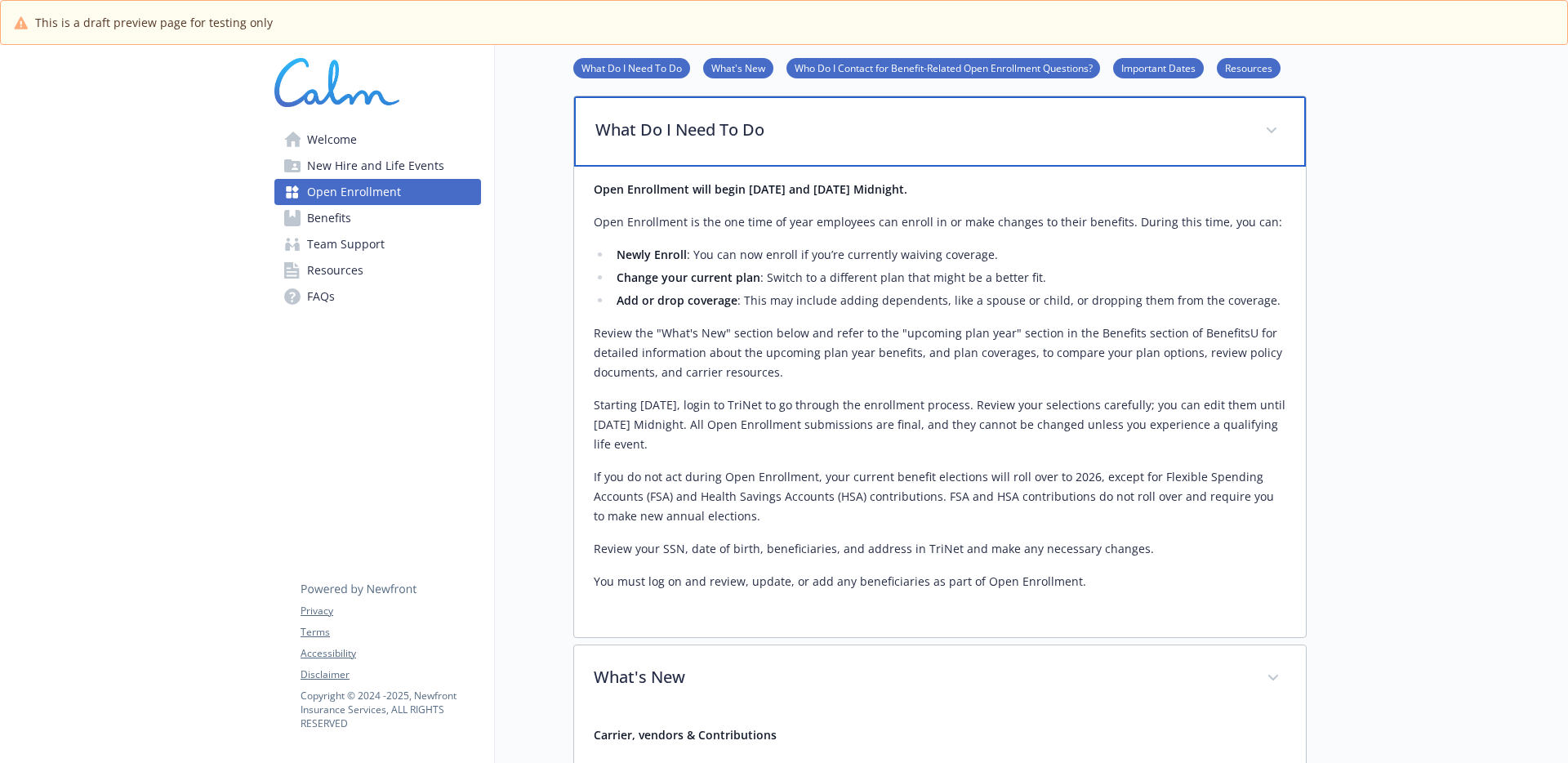
click at [881, 142] on p "What Do I Need To Do" at bounding box center [920, 129] width 650 height 25
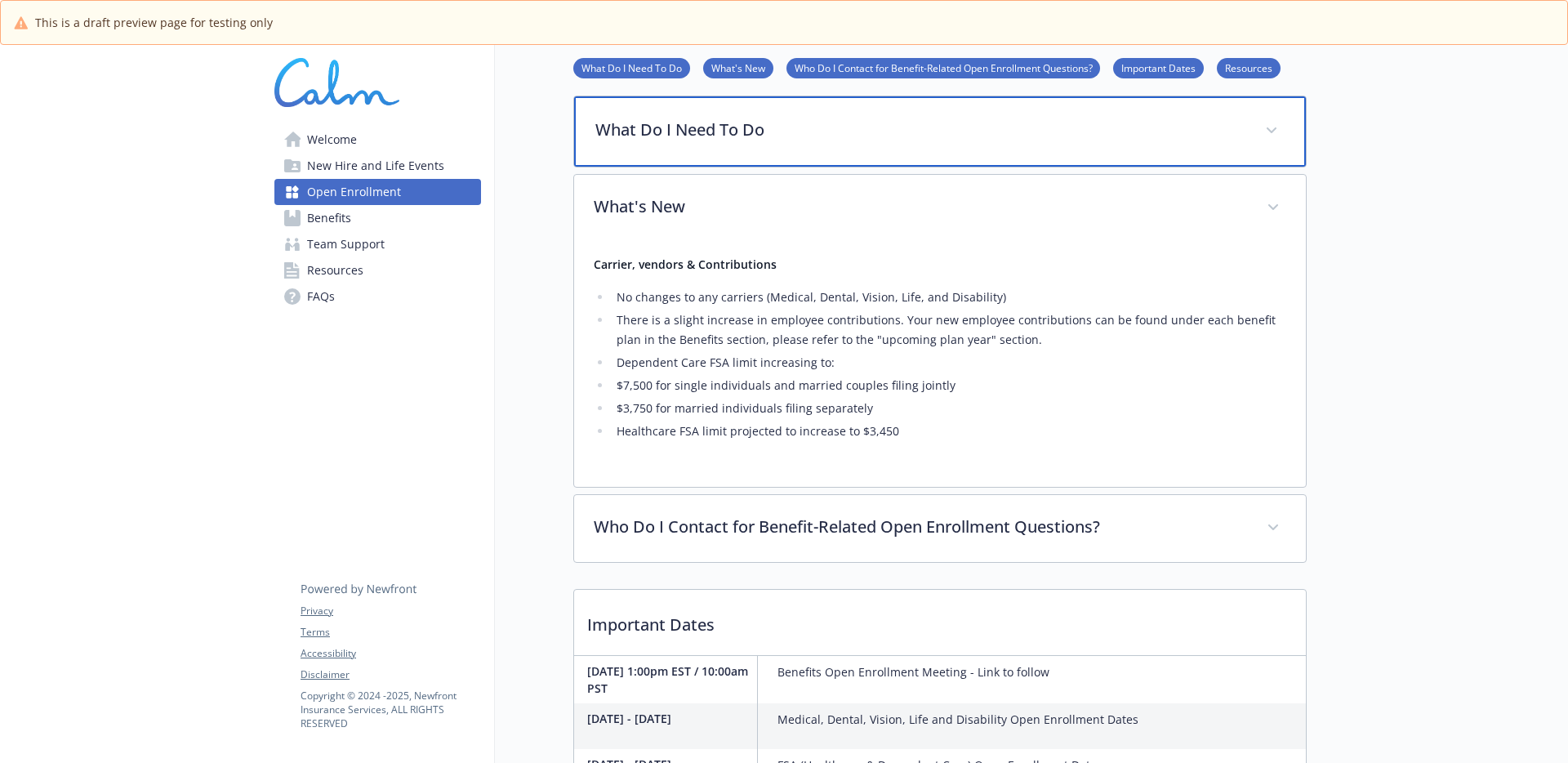
scroll to position [885, 0]
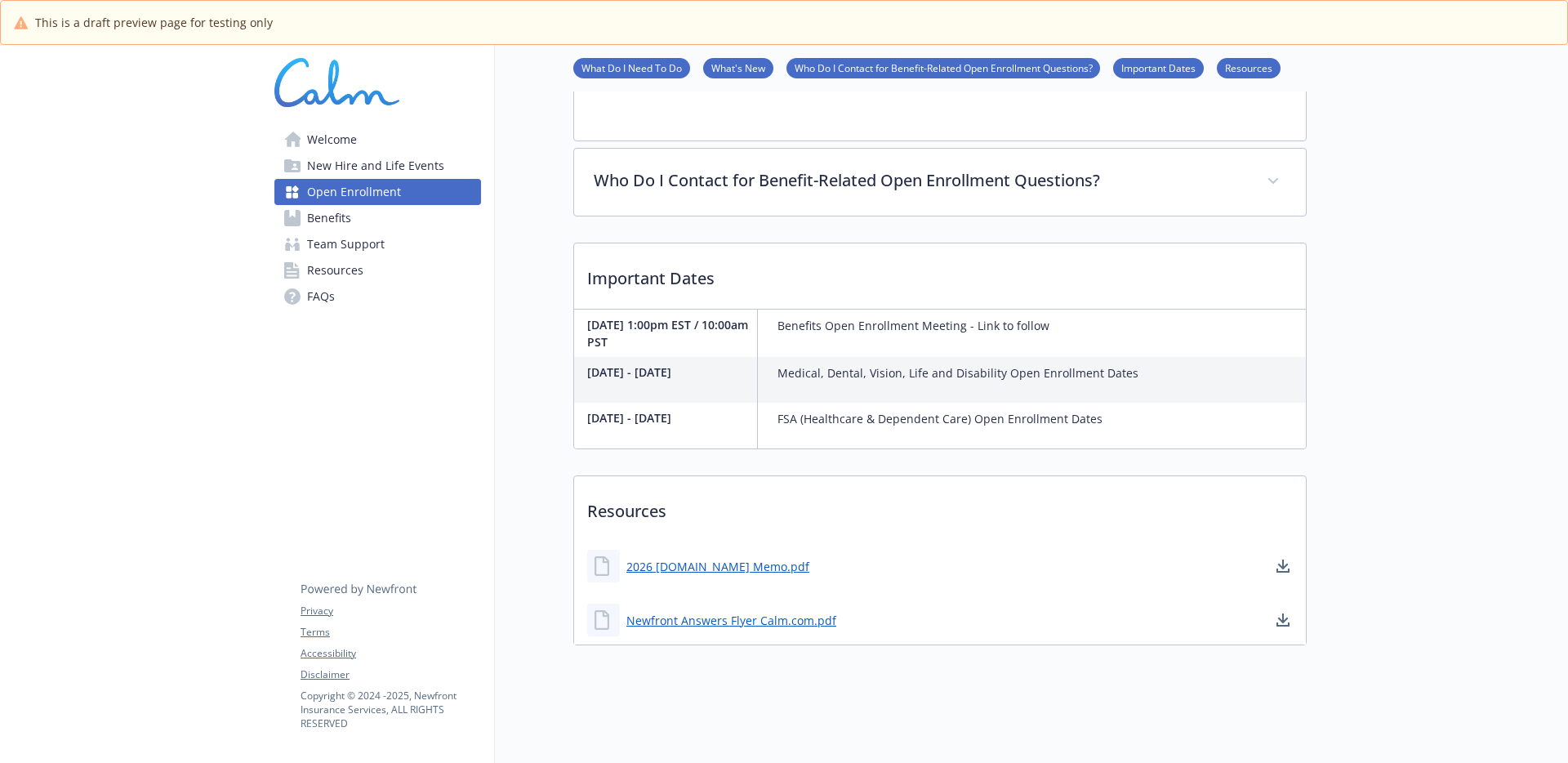
click at [356, 274] on span "Resources" at bounding box center [335, 270] width 57 height 26
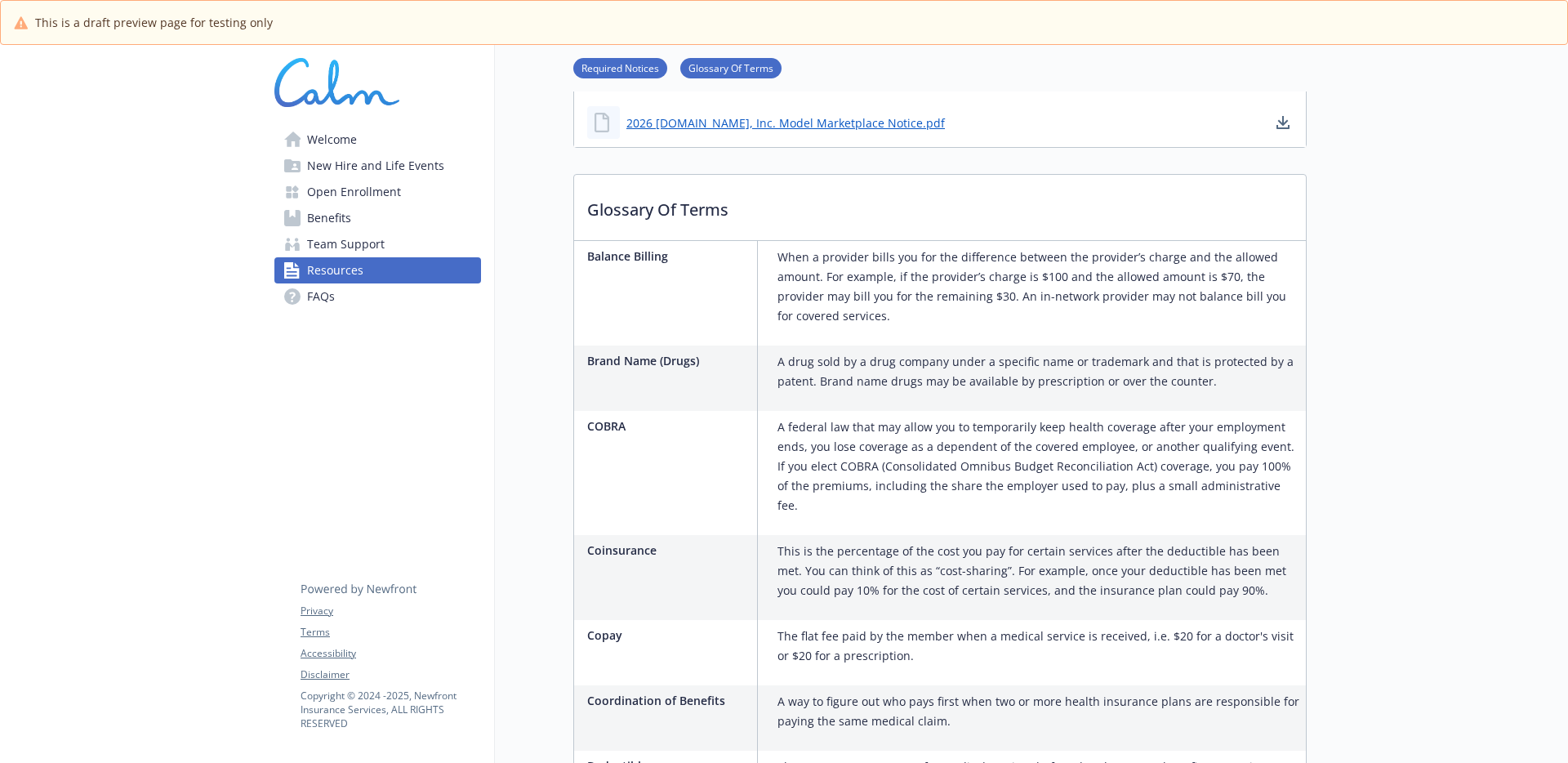
click at [374, 251] on span "Team Support" at bounding box center [346, 244] width 77 height 26
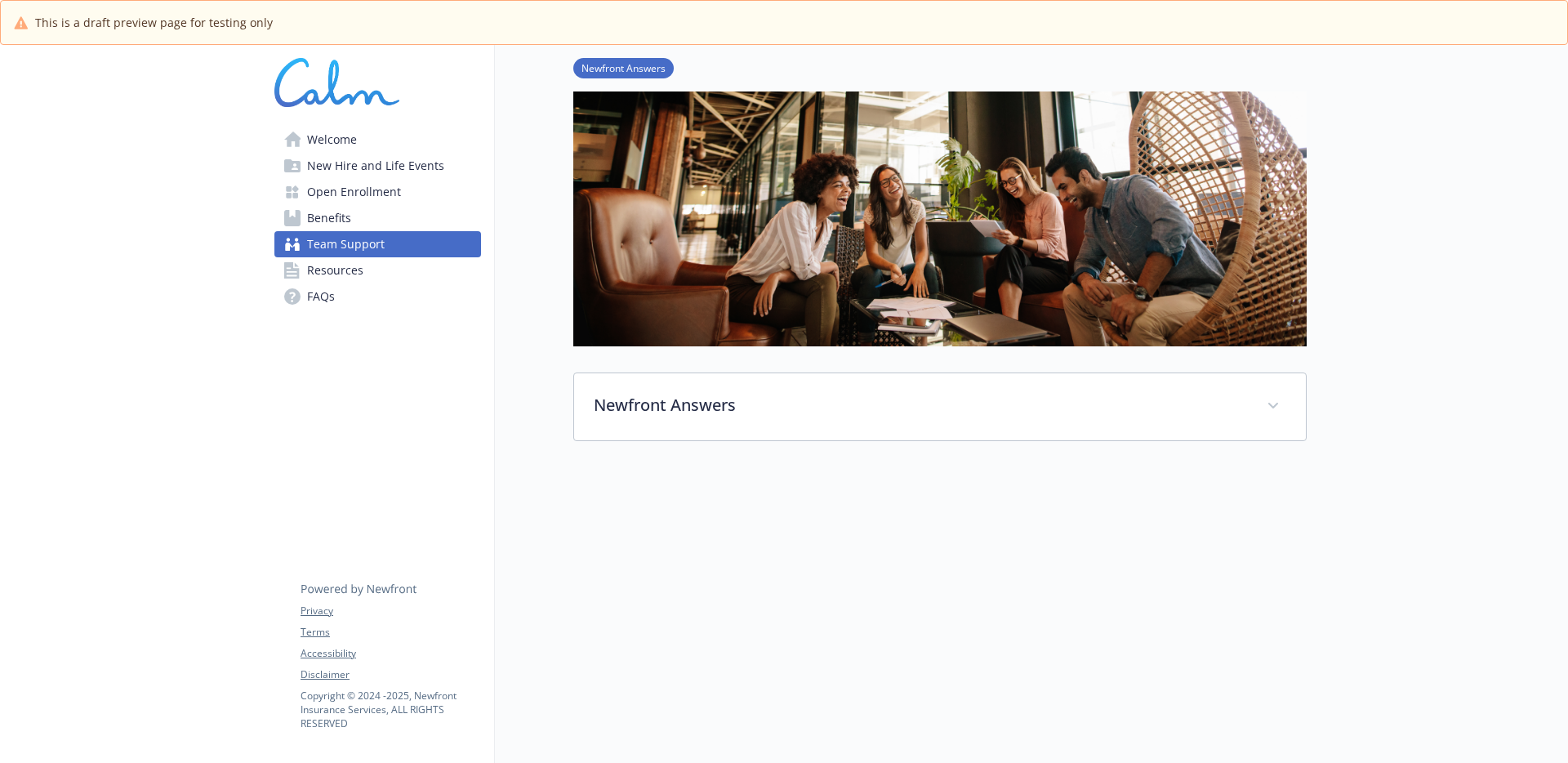
click at [388, 228] on link "Benefits" at bounding box center [377, 218] width 207 height 26
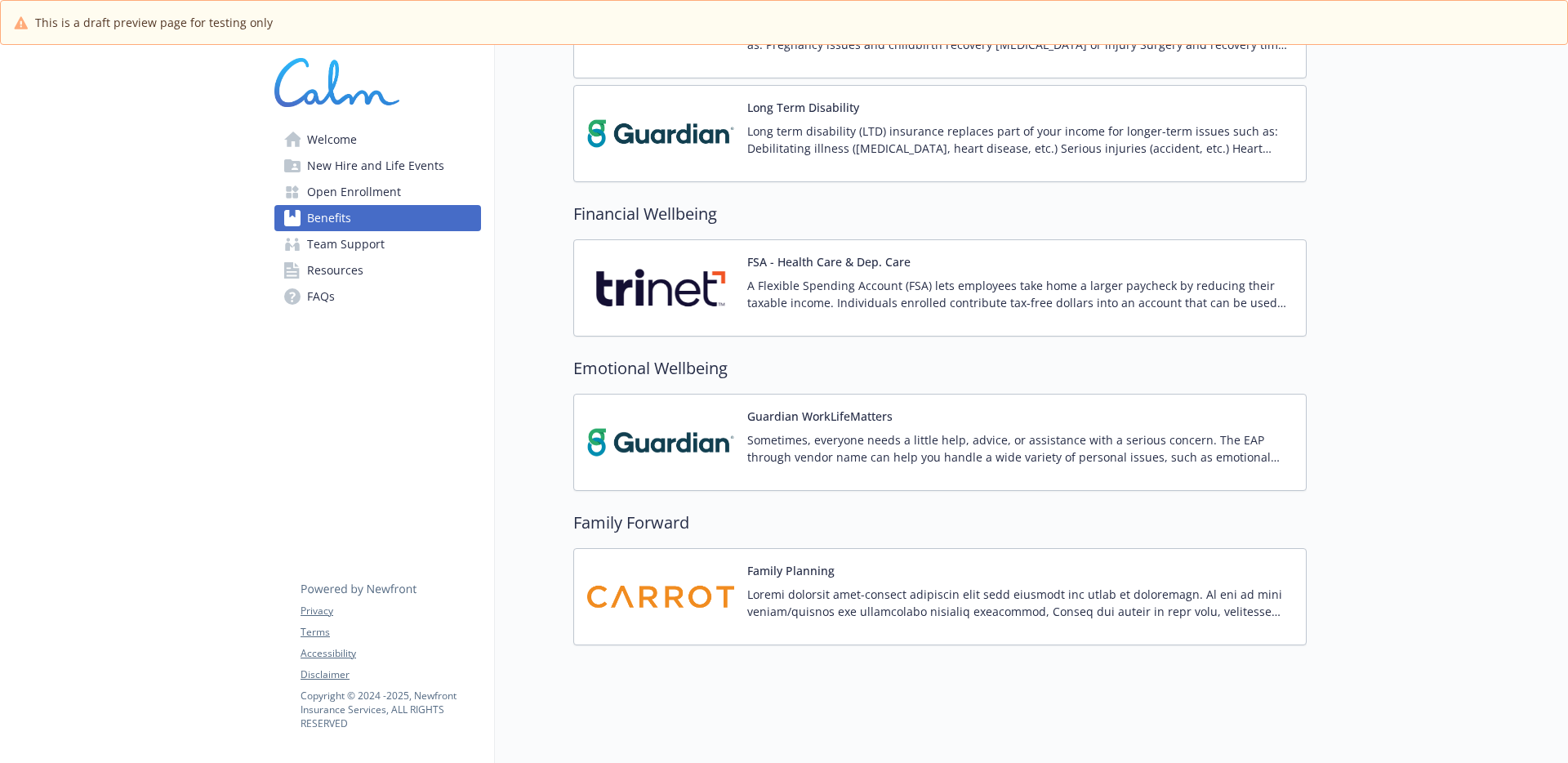
click at [724, 582] on img at bounding box center [660, 597] width 147 height 70
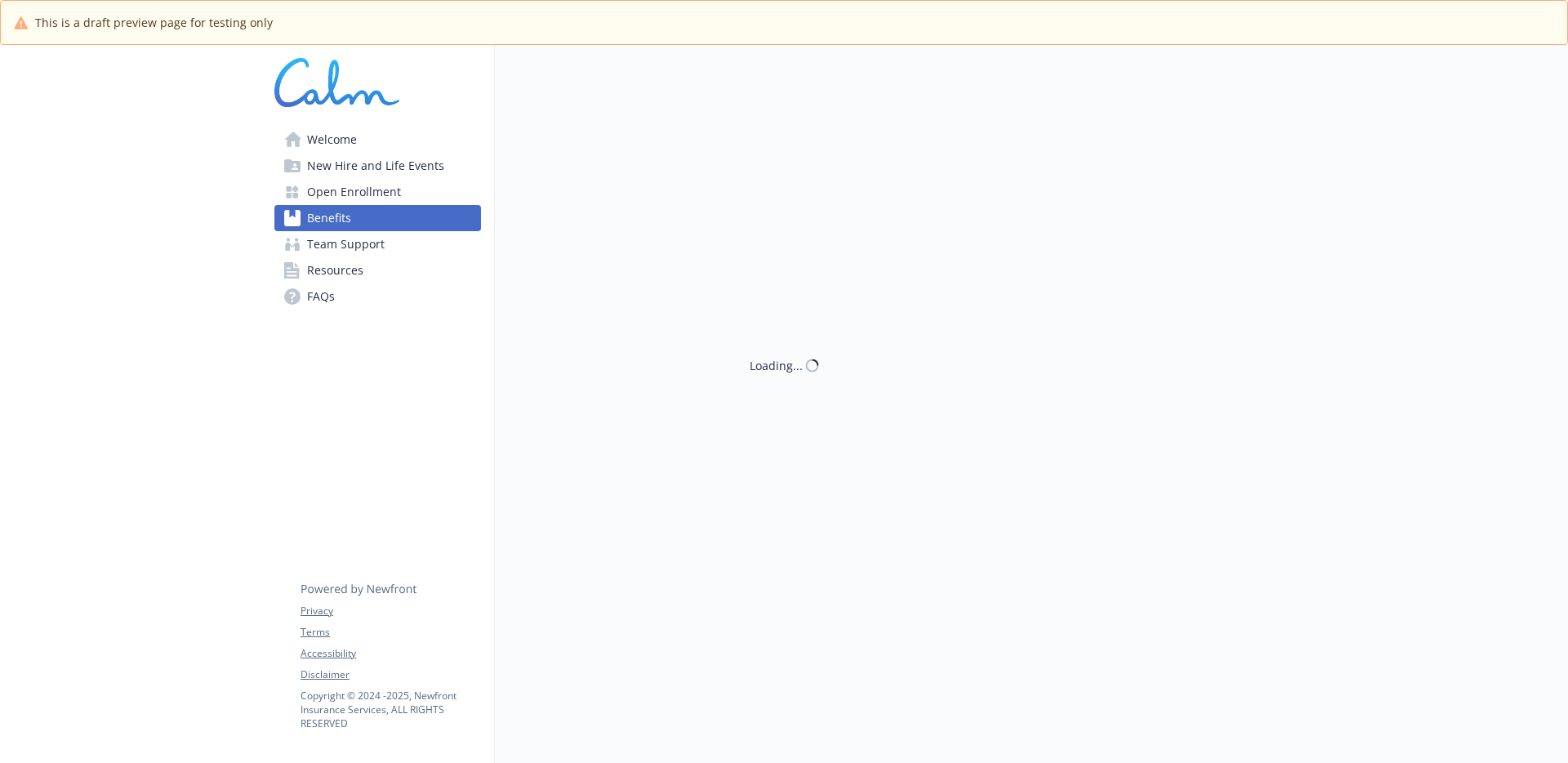
scroll to position [1082, 0]
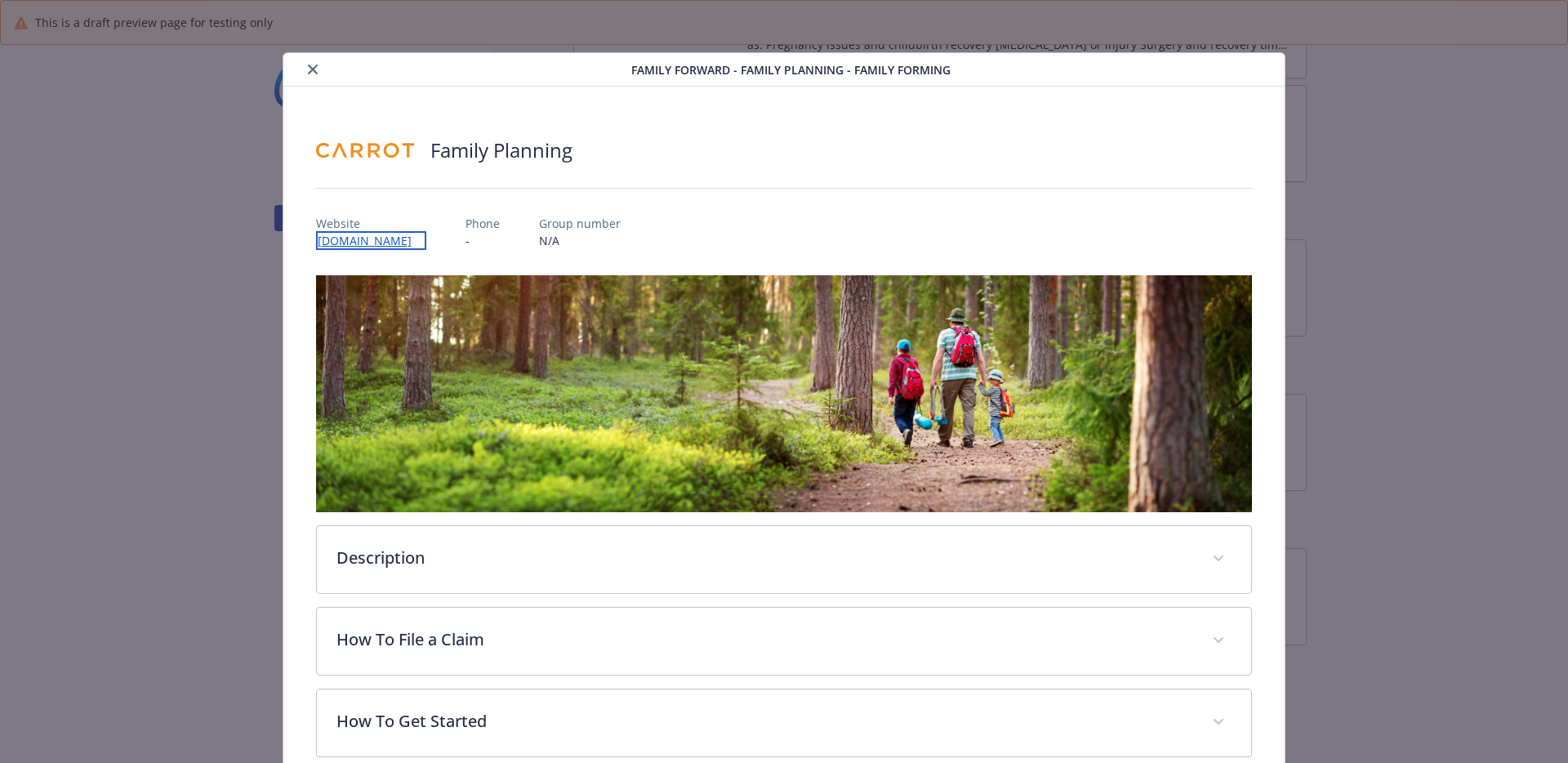
click at [356, 240] on link "[DOMAIN_NAME]" at bounding box center [370, 240] width 110 height 19
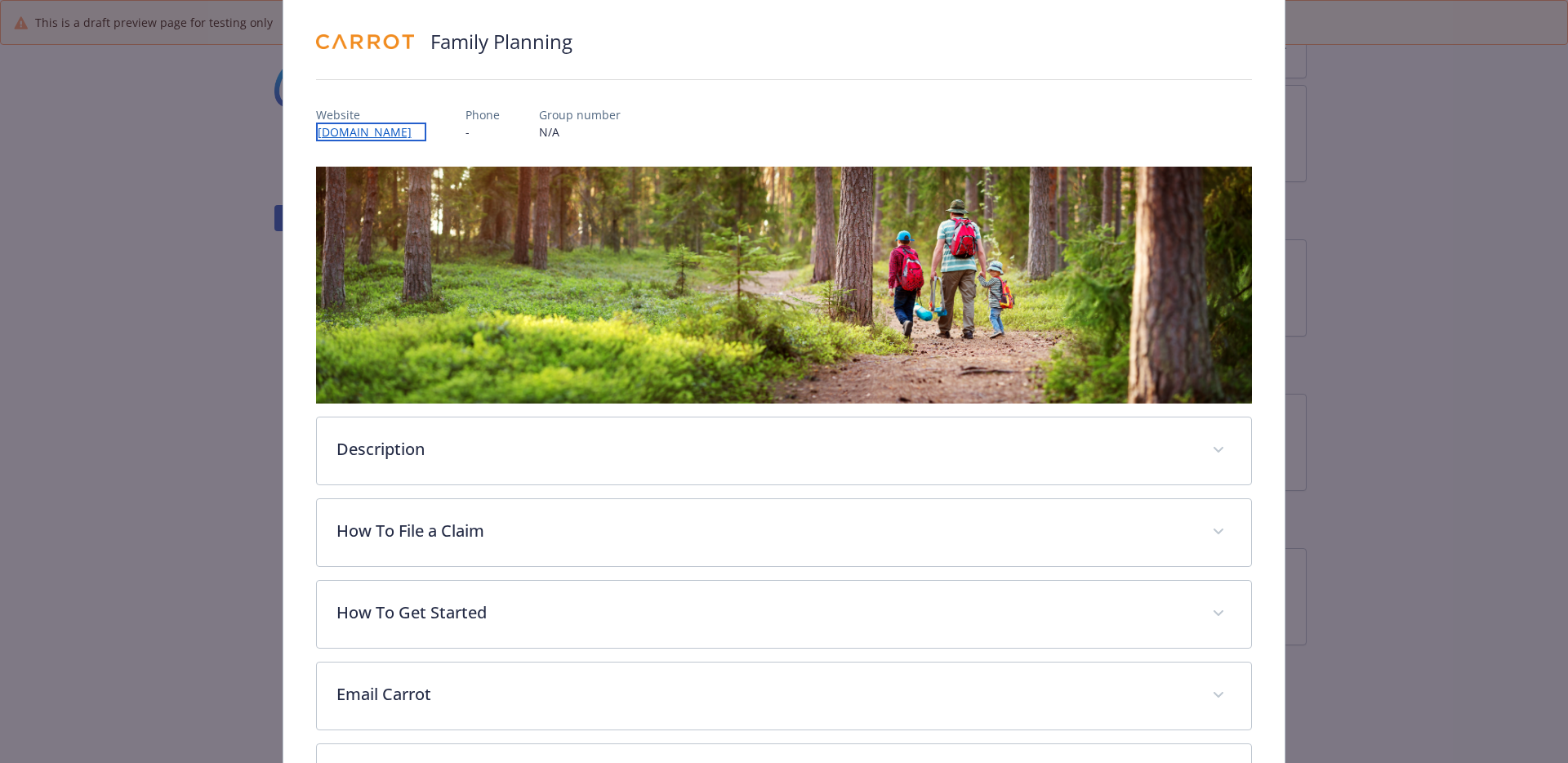
scroll to position [248, 0]
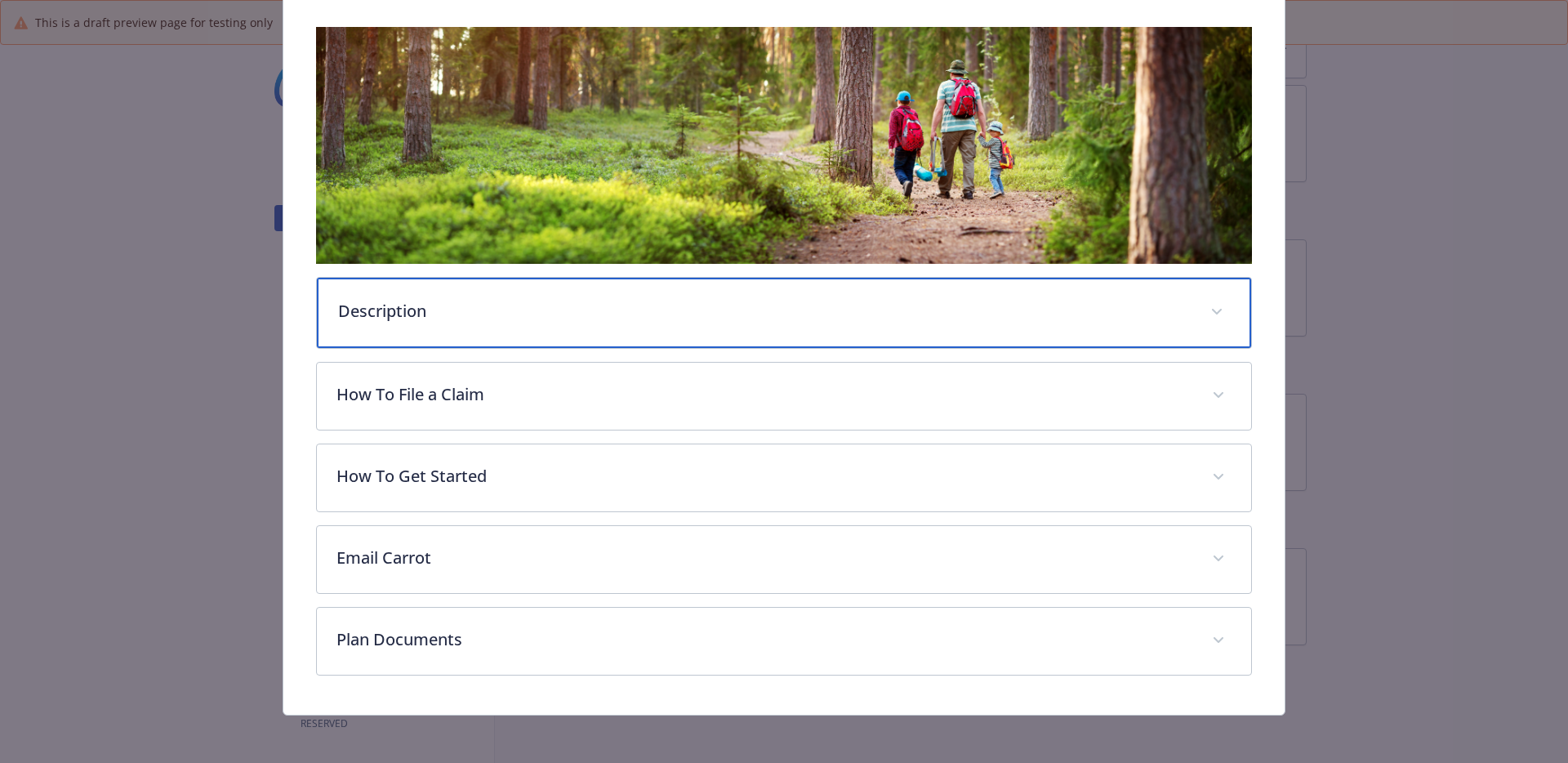
click at [642, 321] on div "Description" at bounding box center [784, 313] width 935 height 71
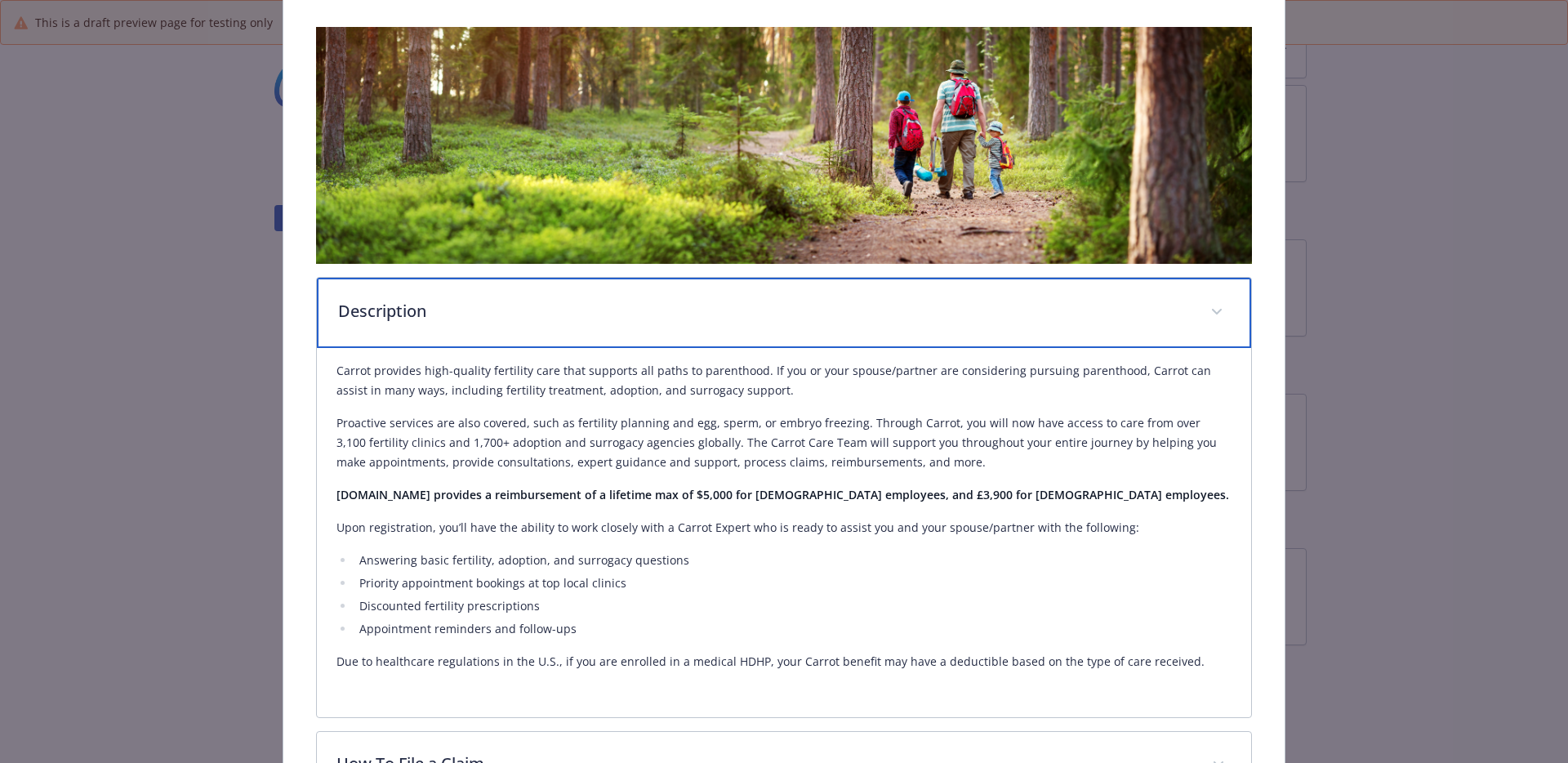
click at [649, 318] on p "Description" at bounding box center [764, 311] width 853 height 25
